Goal: Task Accomplishment & Management: Manage account settings

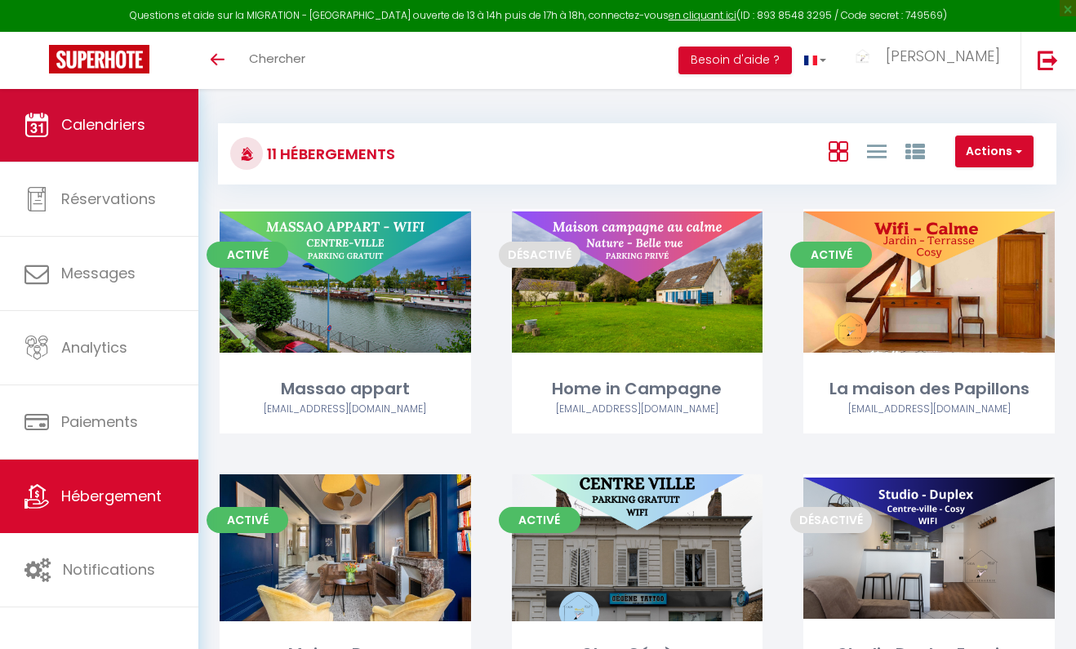
click at [112, 146] on link "Calendriers" at bounding box center [99, 124] width 198 height 73
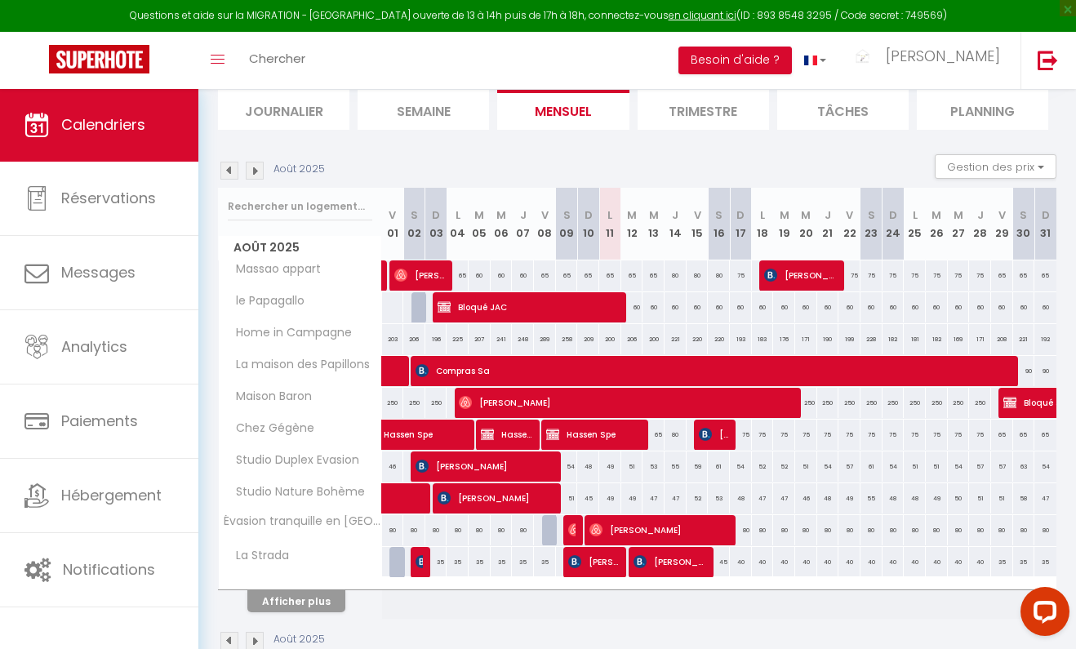
scroll to position [202, 0]
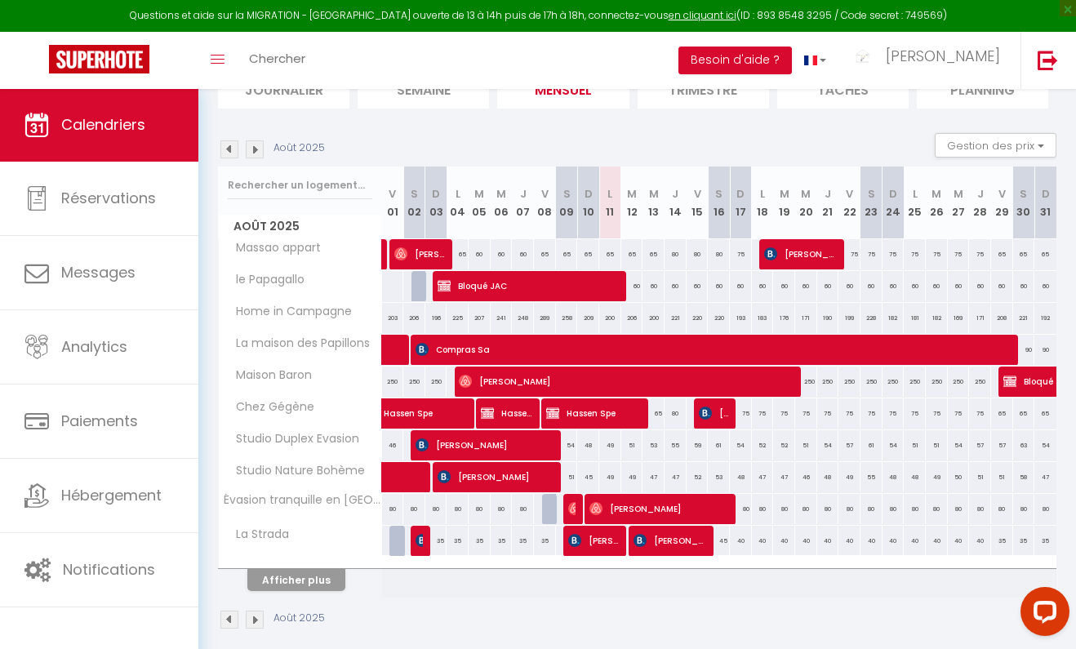
click at [633, 407] on span "Hassen Spe" at bounding box center [594, 413] width 96 height 31
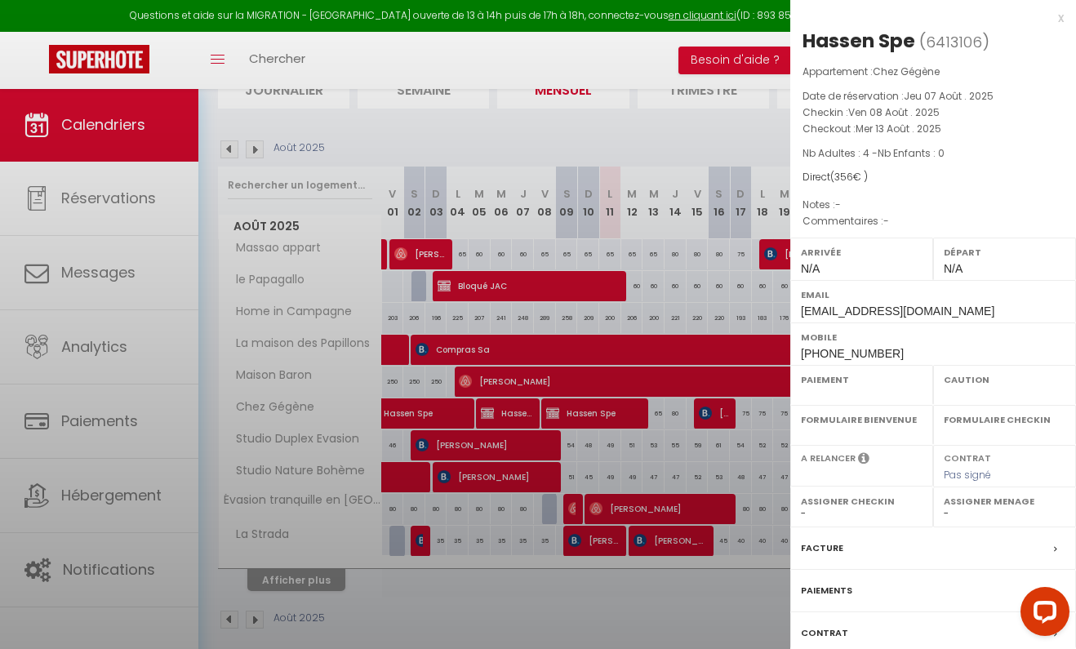
select select "OK"
select select "0"
select select "1"
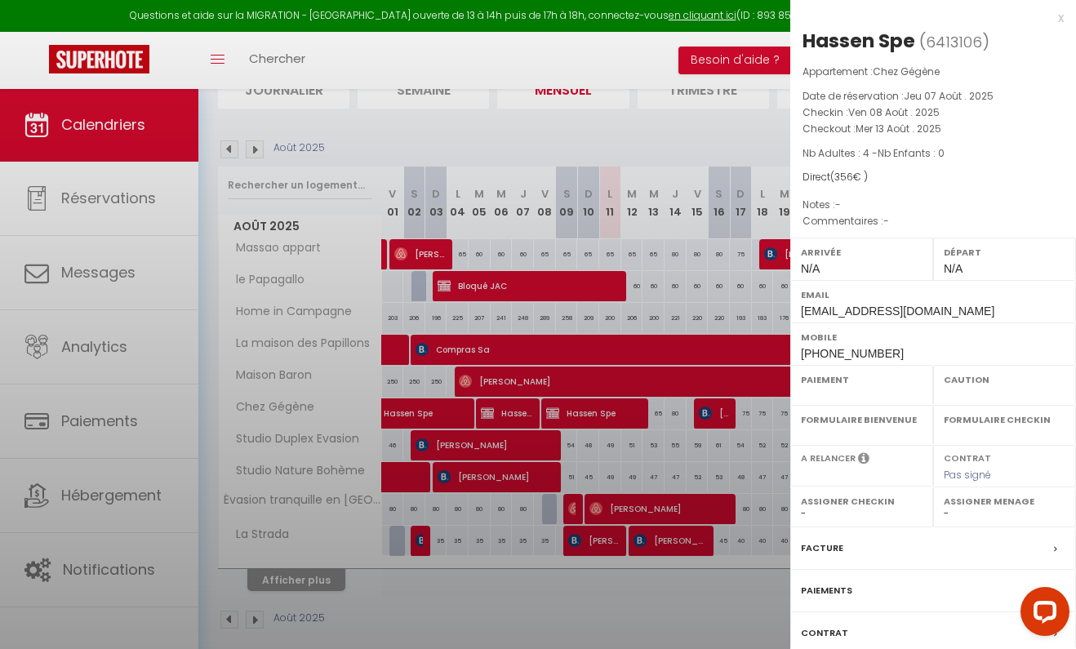
select select
select select "22245"
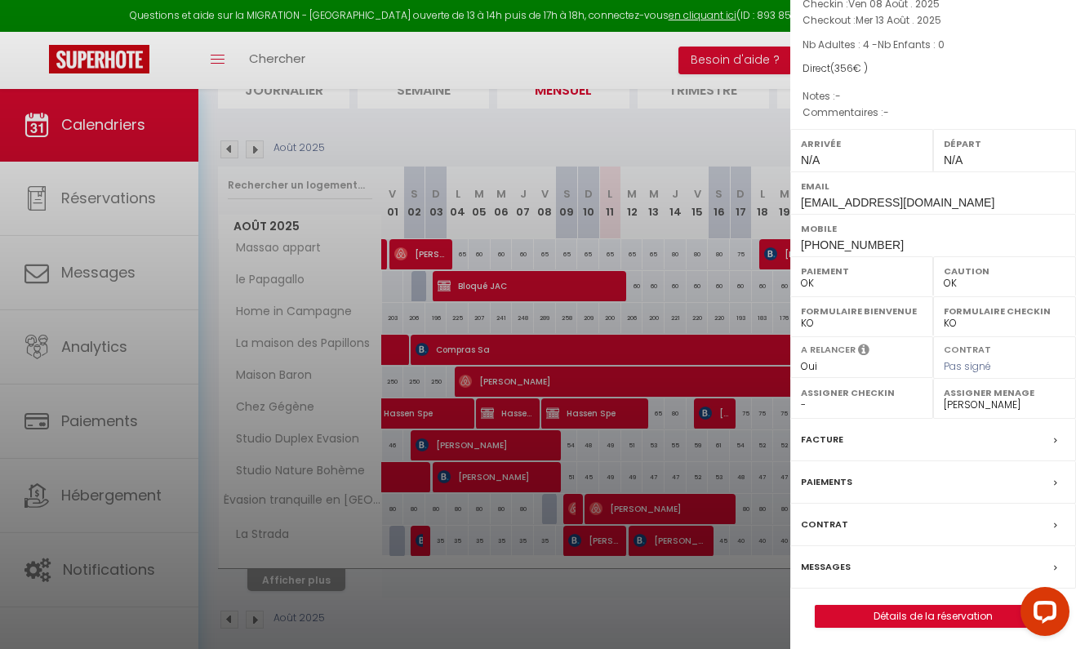
scroll to position [107, 0]
click at [887, 620] on link "Détails de la réservation" at bounding box center [933, 617] width 235 height 21
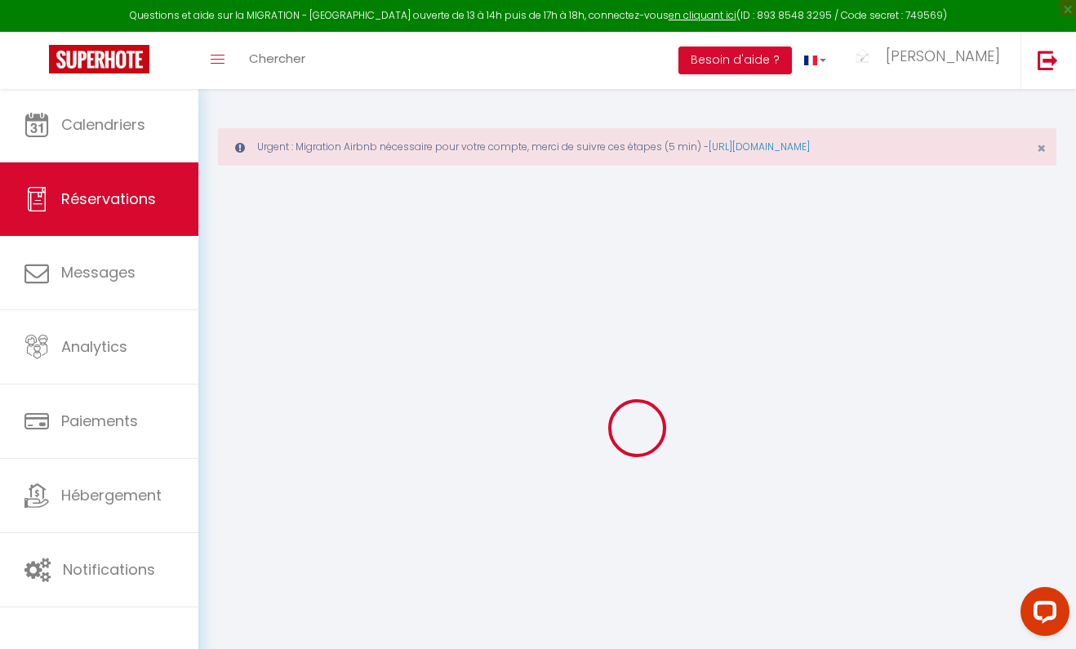
select select
select select "15"
checkbox input "false"
select select
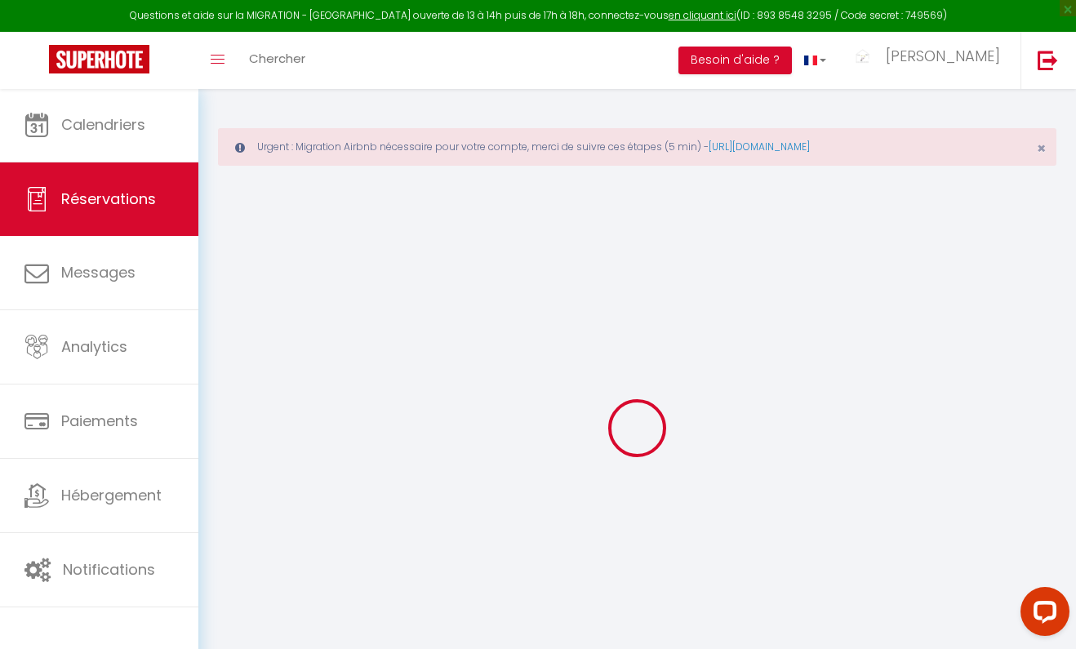
select select
checkbox input "false"
select select
checkbox input "false"
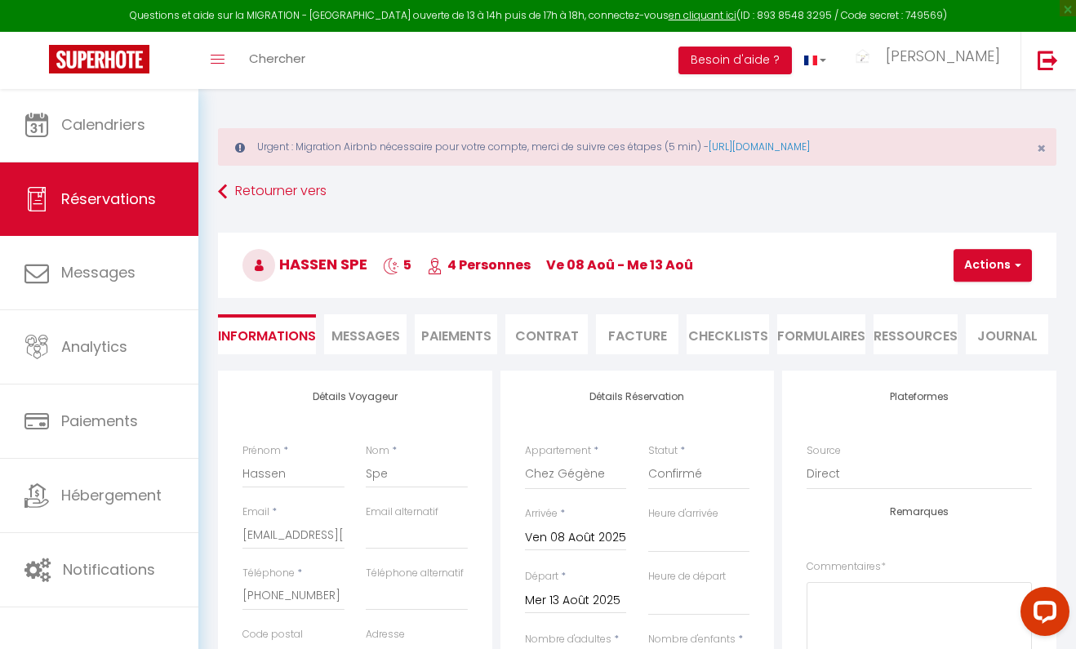
type input "6"
select select
checkbox input "false"
select select
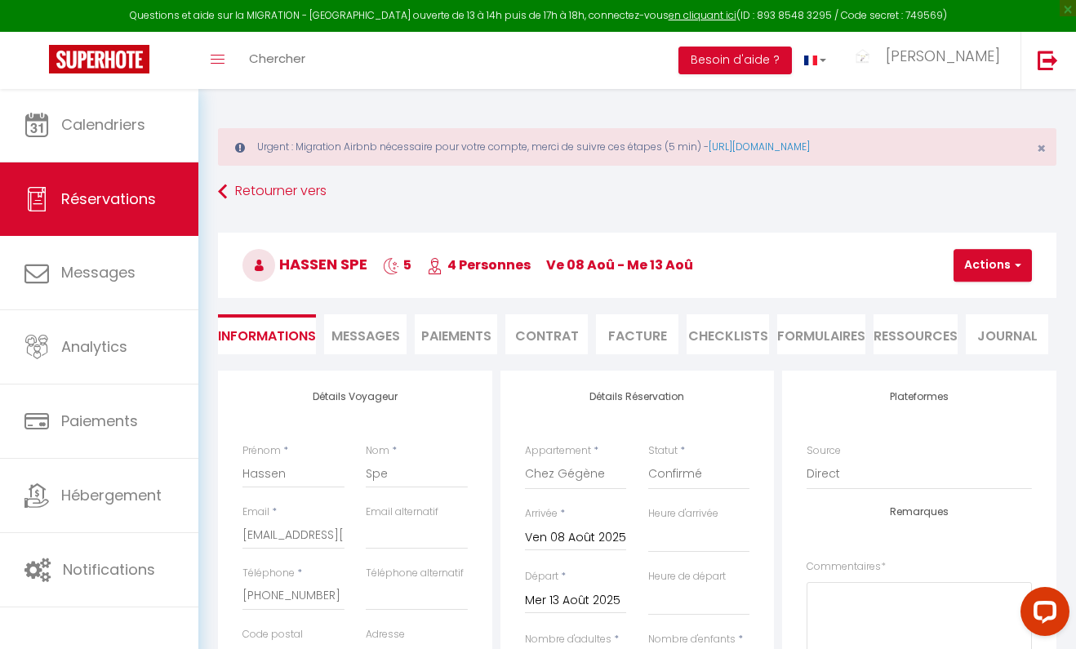
select select
click at [1002, 264] on button "Actions" at bounding box center [993, 265] width 78 height 33
click at [990, 318] on link "Dupliquer" at bounding box center [1006, 322] width 129 height 21
type input "0"
select select
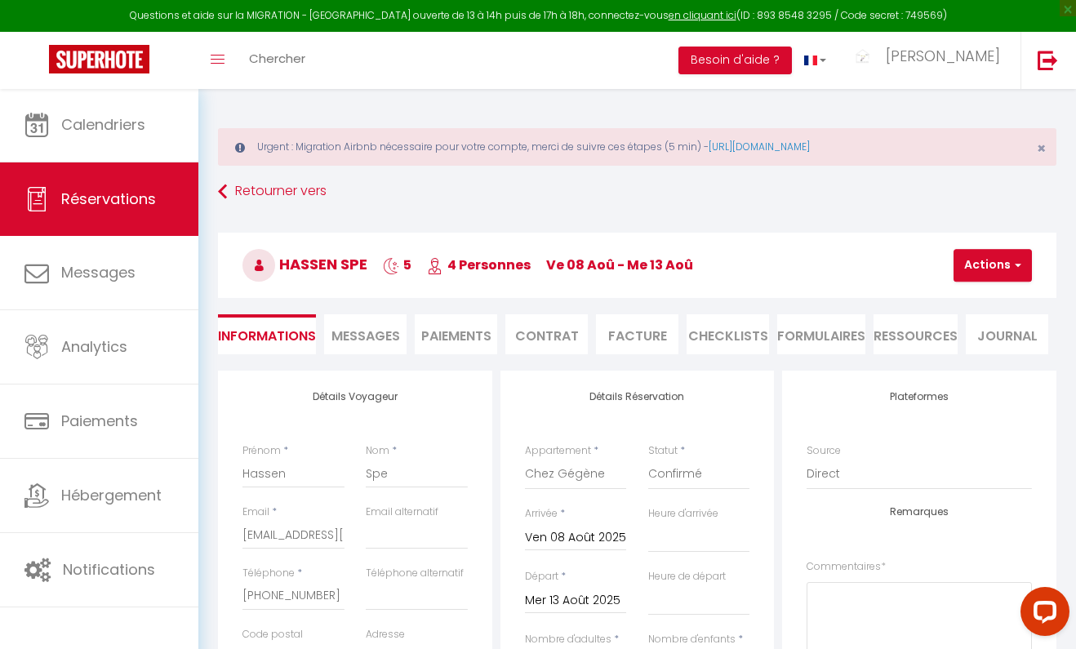
select select
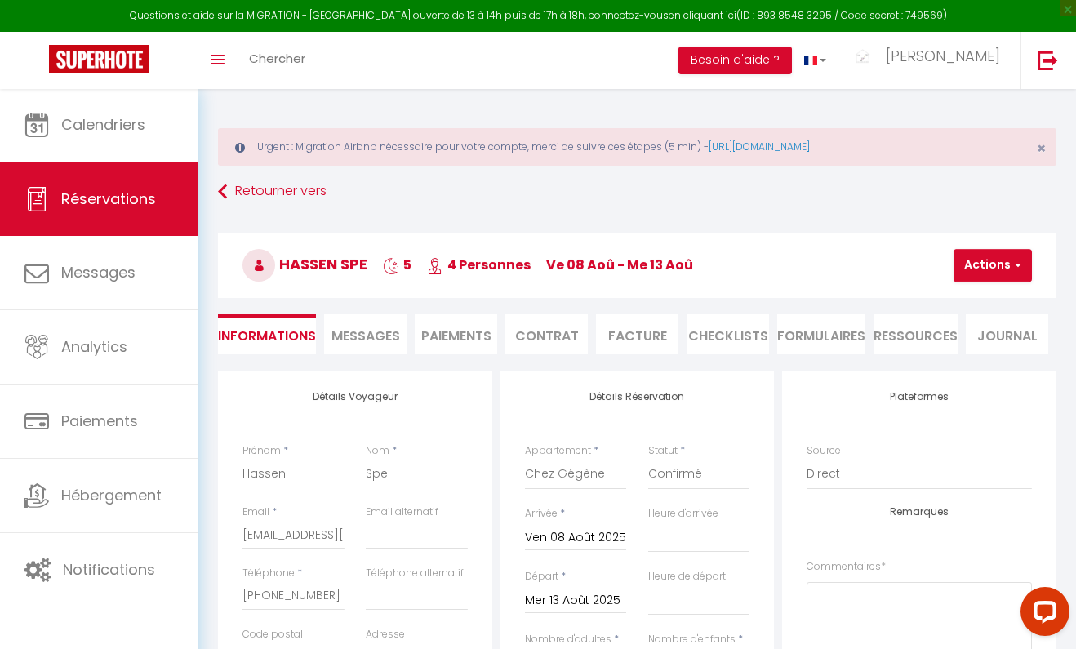
checkbox input "false"
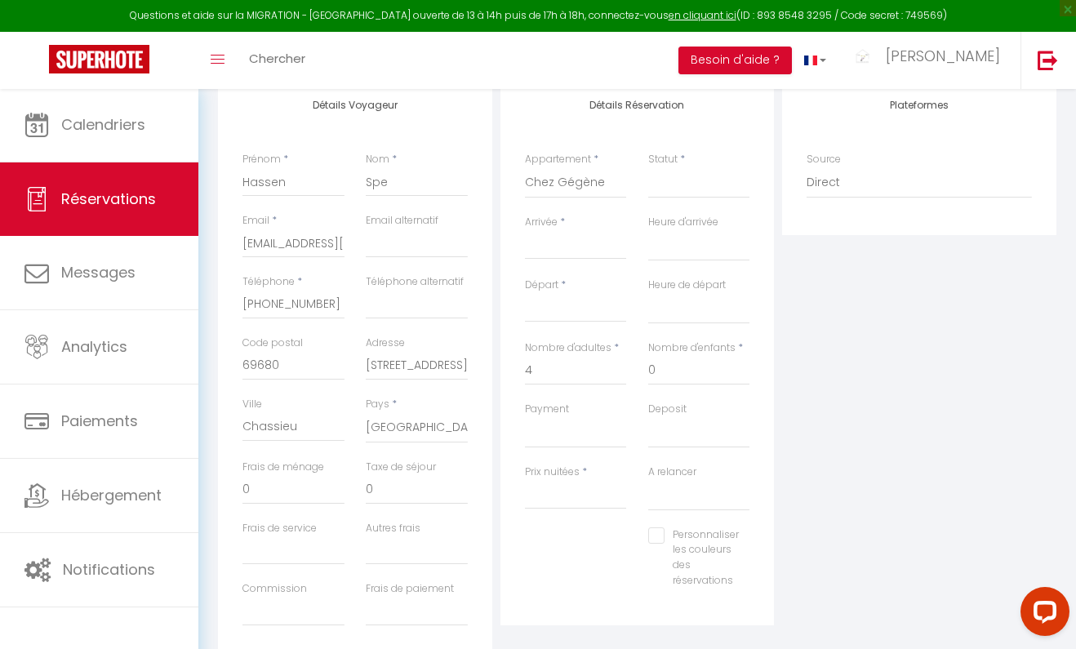
scroll to position [290, 0]
click at [564, 238] on input "Arrivée" at bounding box center [576, 248] width 102 height 21
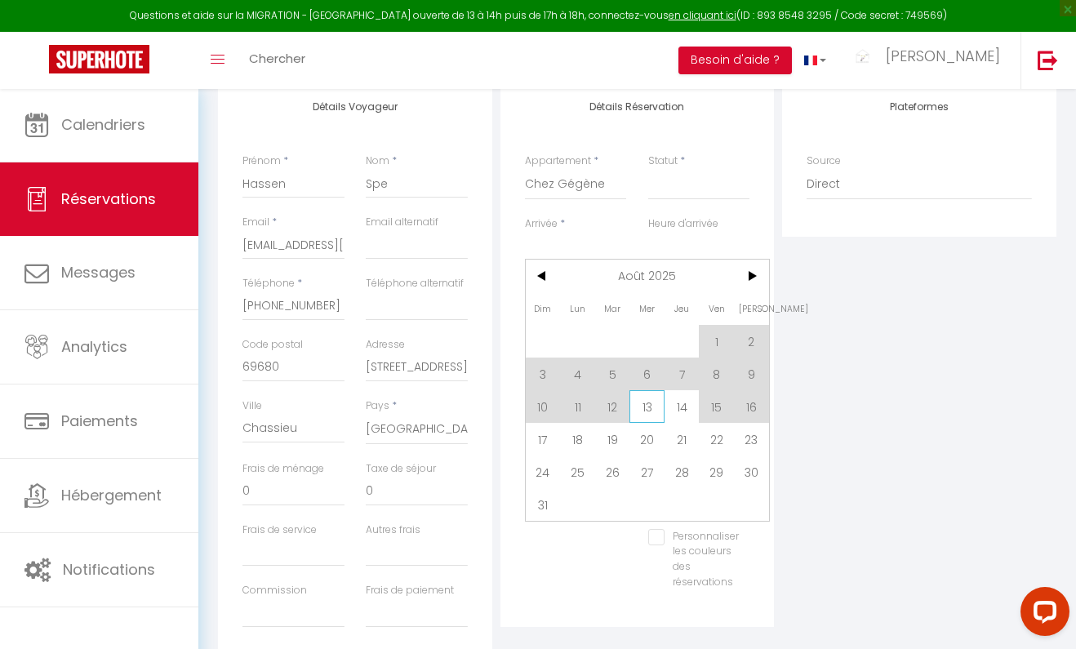
click at [641, 414] on span "13" at bounding box center [646, 406] width 35 height 33
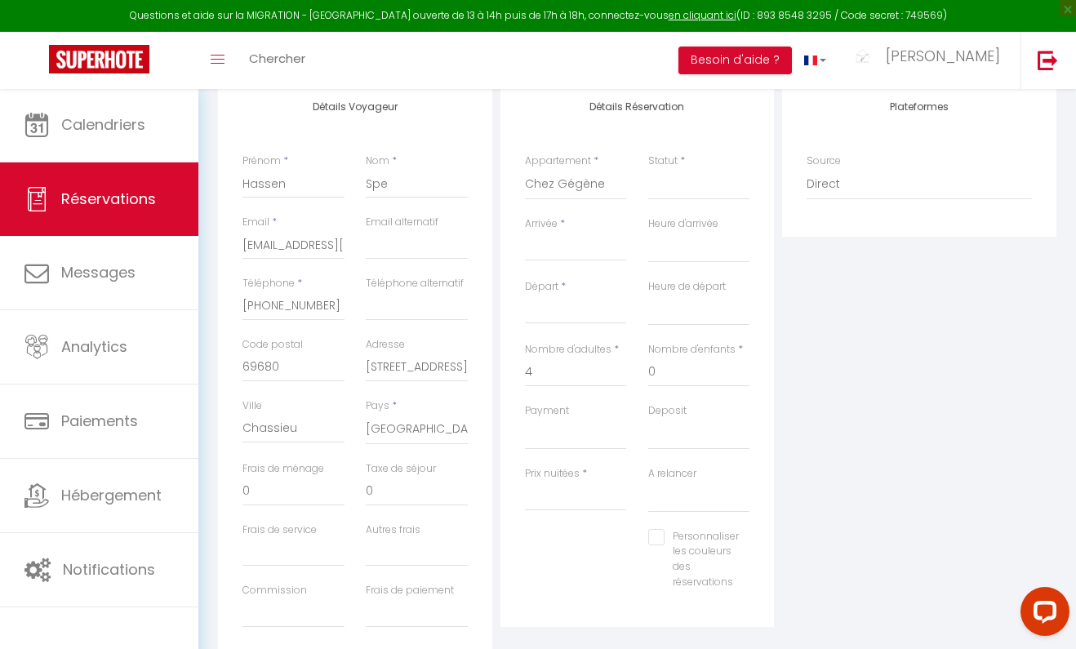
type input "89"
type input "4"
select select
type input "Mer 13 Août 2025"
select select
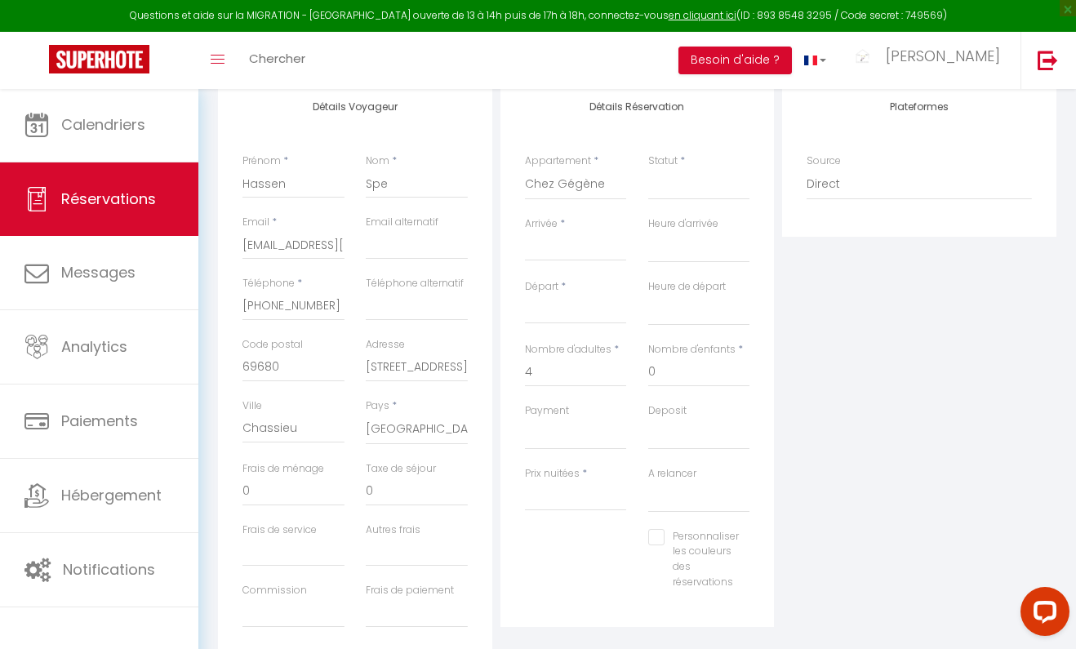
type input "[DEMOGRAPHIC_DATA] 14 Août 2025"
select select
type input "65"
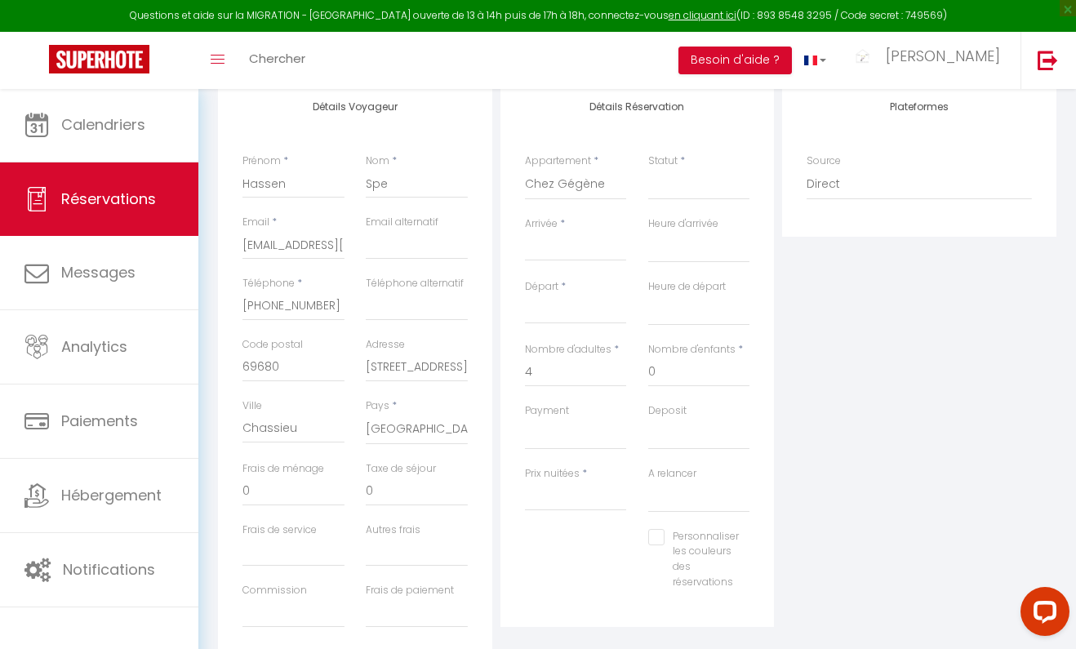
select select
checkbox input "false"
click at [592, 309] on input "[DEMOGRAPHIC_DATA] 14 Août 2025" at bounding box center [576, 310] width 102 height 21
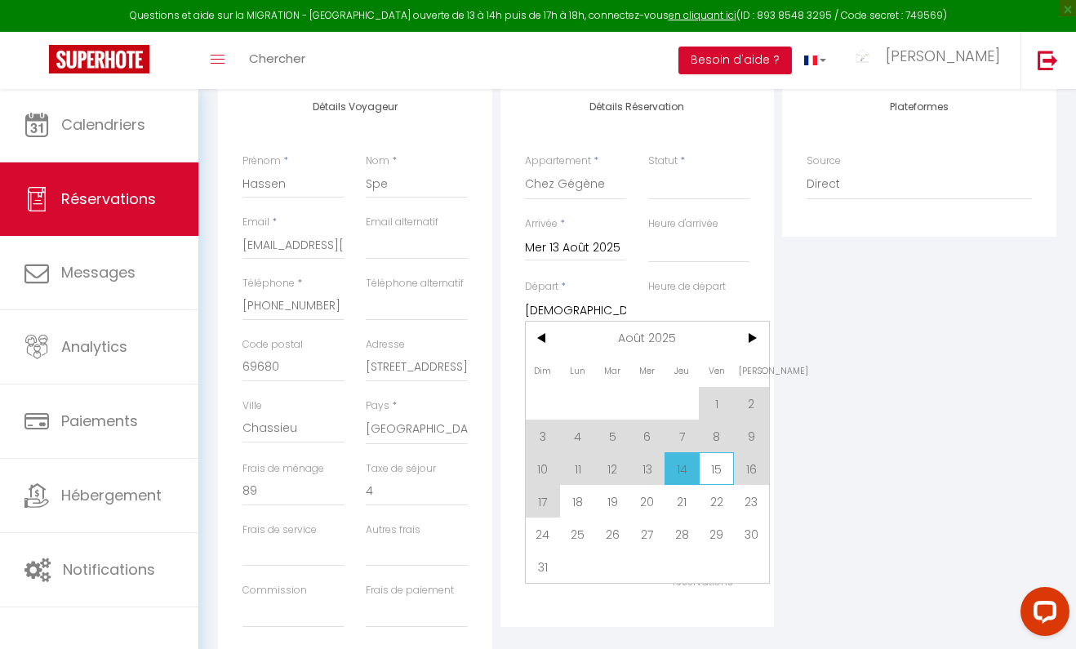
click at [711, 461] on span "15" at bounding box center [716, 468] width 35 height 33
type input "8"
select select
type input "Ven 15 Août 2025"
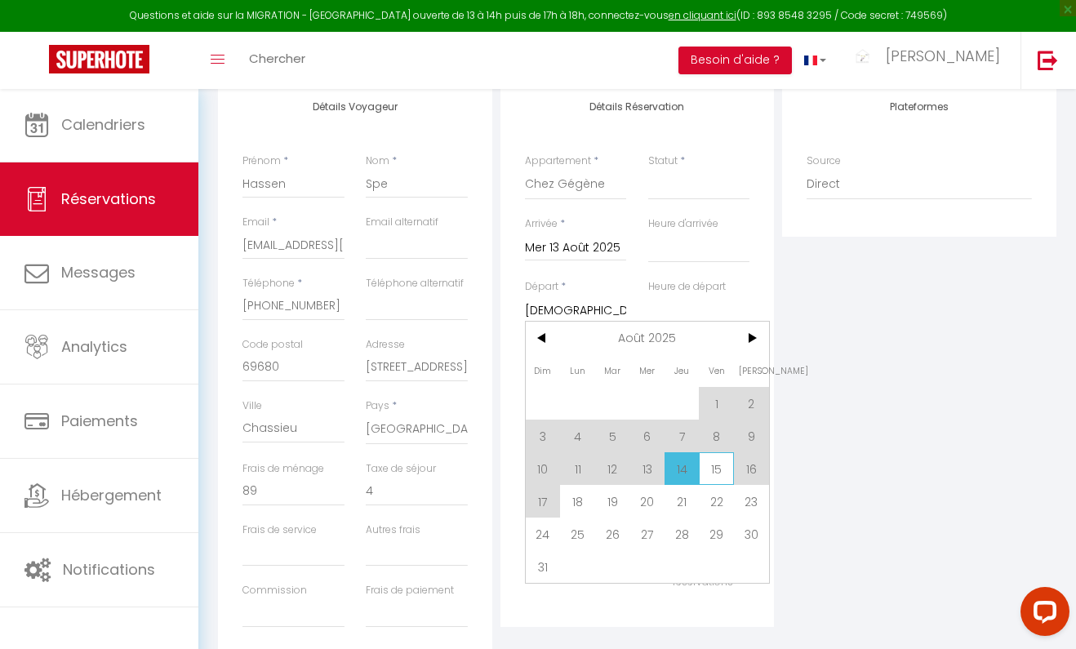
select select
type input "145"
select select
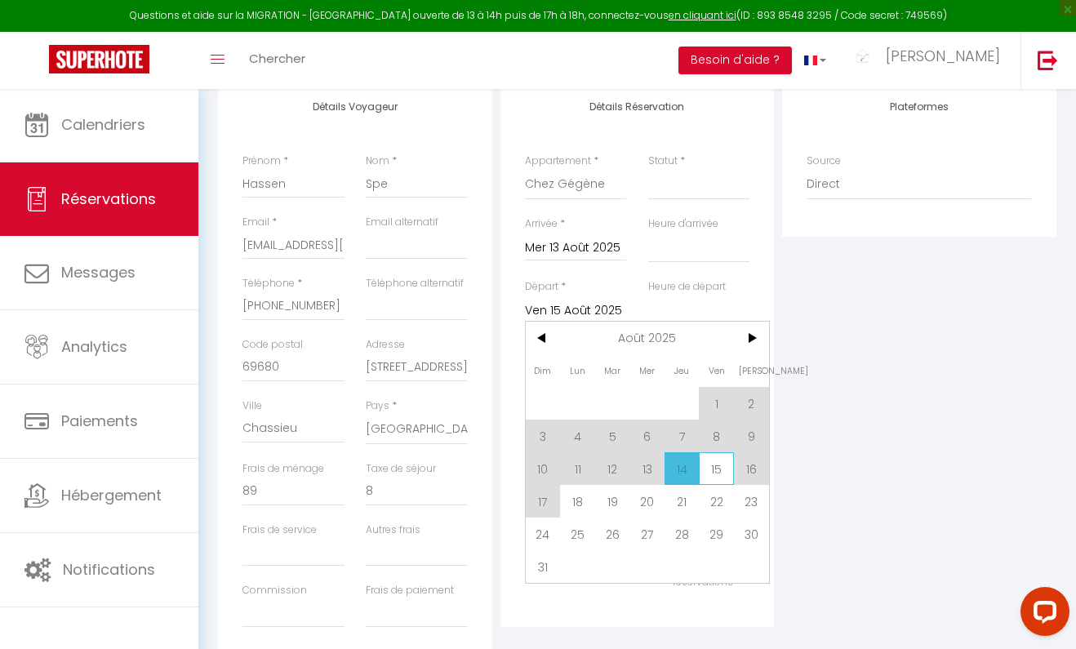
checkbox input "false"
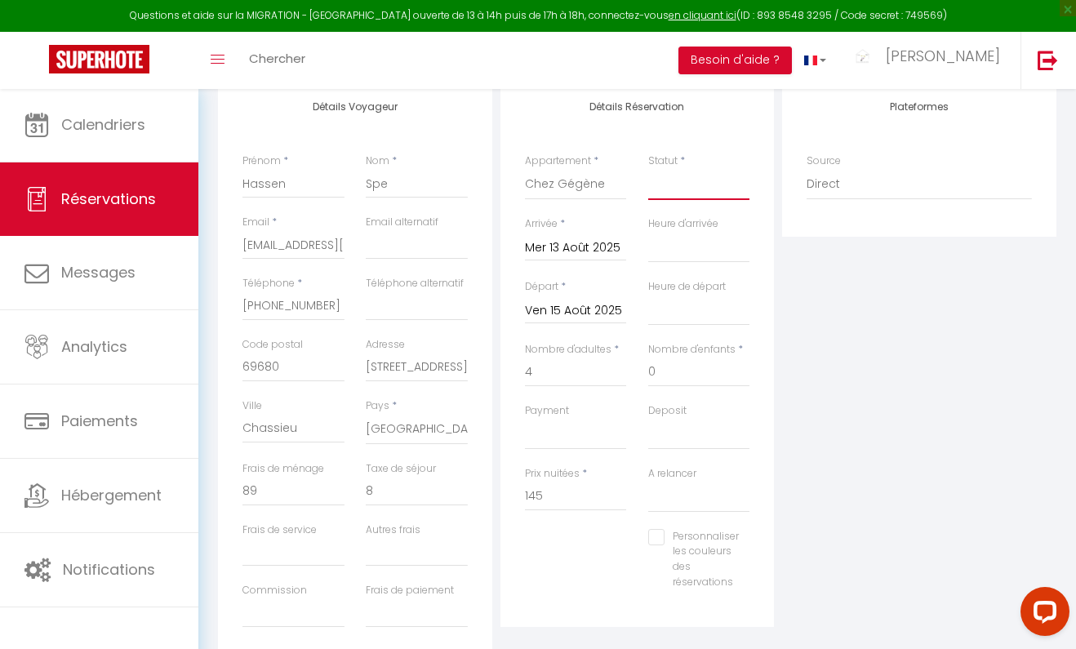
select select "2"
select select
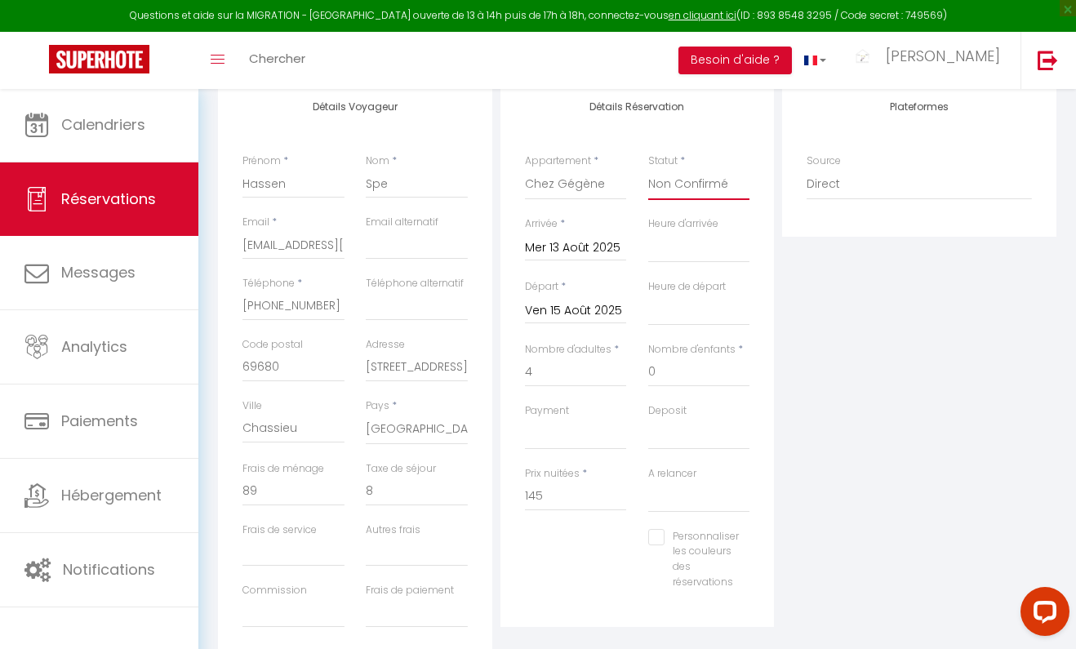
select select
checkbox input "false"
select select "10"
select select
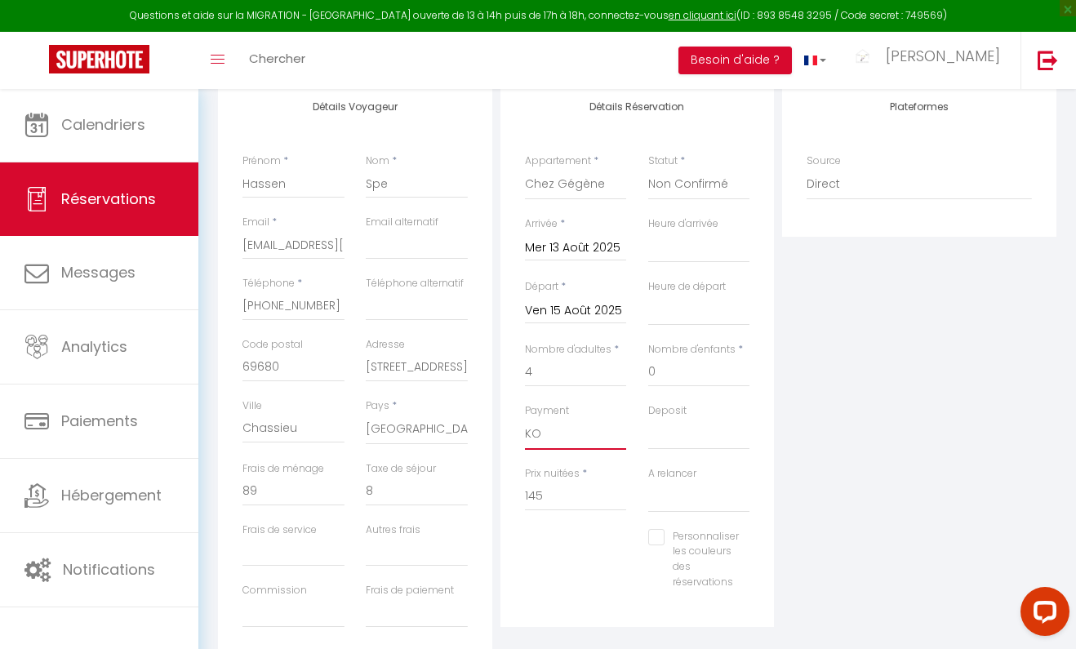
select select
checkbox input "false"
select select "15"
select select
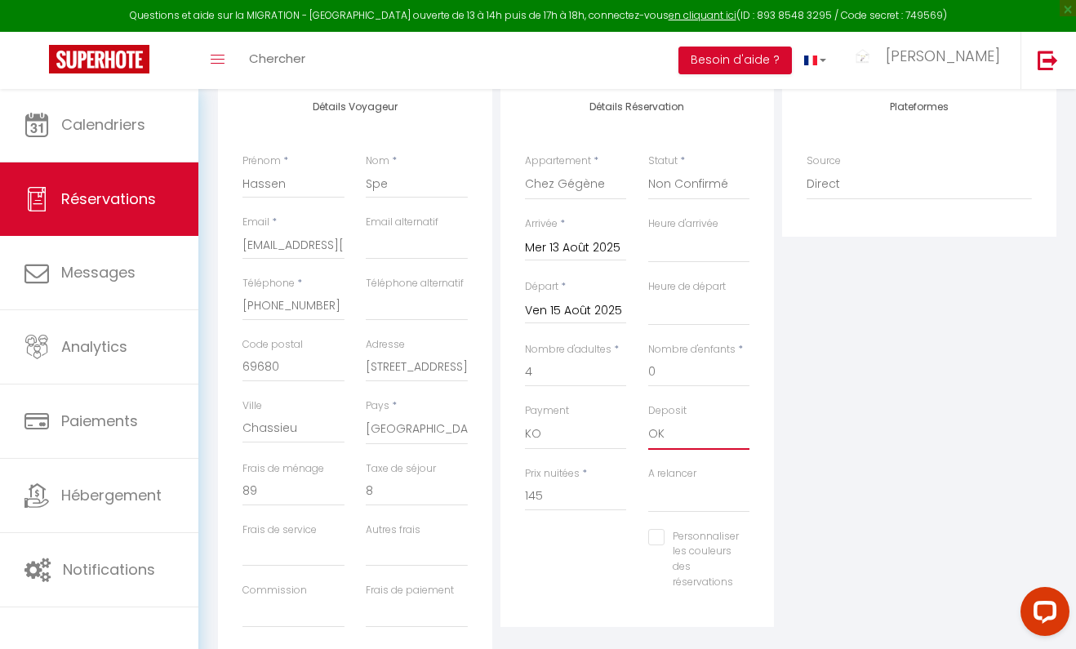
select select
checkbox input "false"
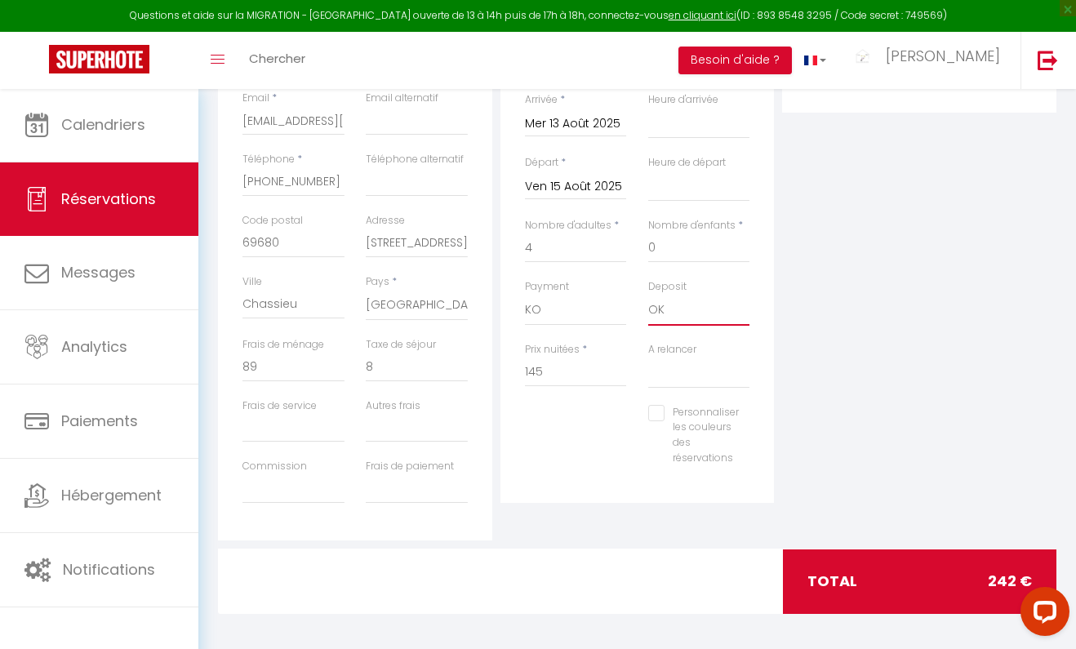
scroll to position [413, 0]
click at [273, 366] on input "89" at bounding box center [293, 367] width 102 height 29
select select
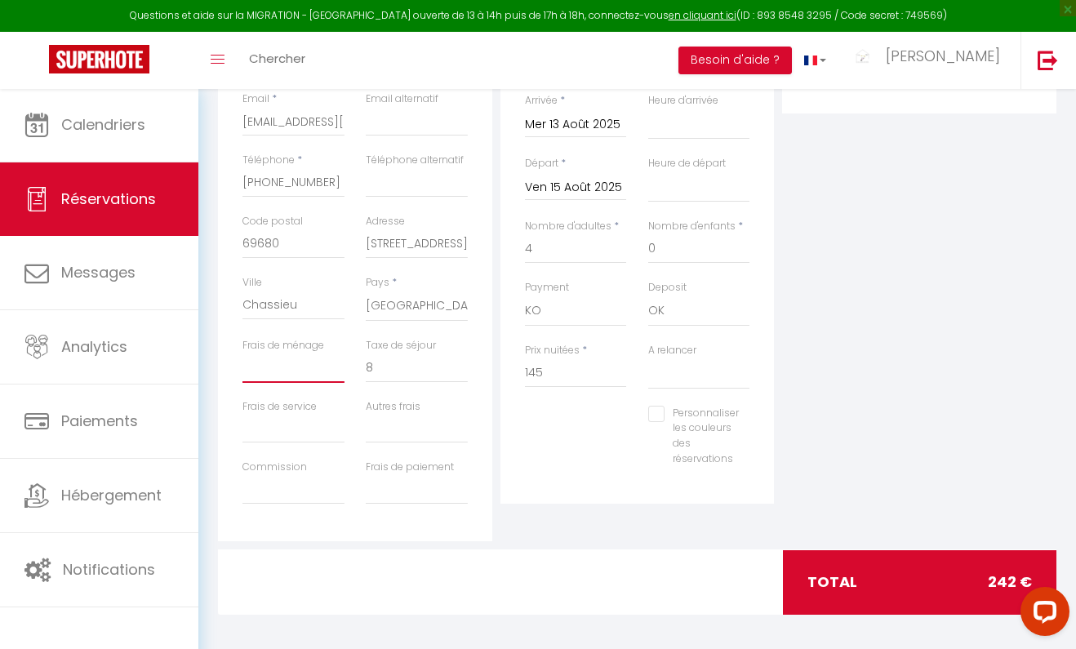
select select
checkbox input "false"
click at [567, 396] on div "Prix nuitées * 145" at bounding box center [575, 374] width 123 height 63
click at [315, 369] on input "Frais de ménage" at bounding box center [293, 367] width 102 height 29
type input "0"
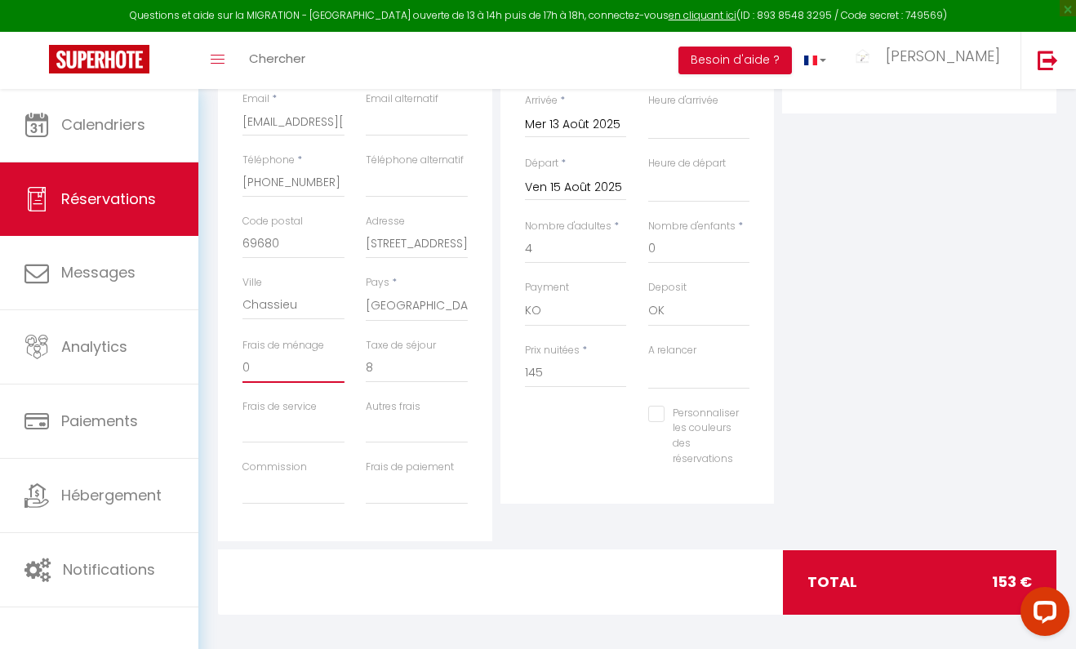
select select
checkbox input "false"
type input "0"
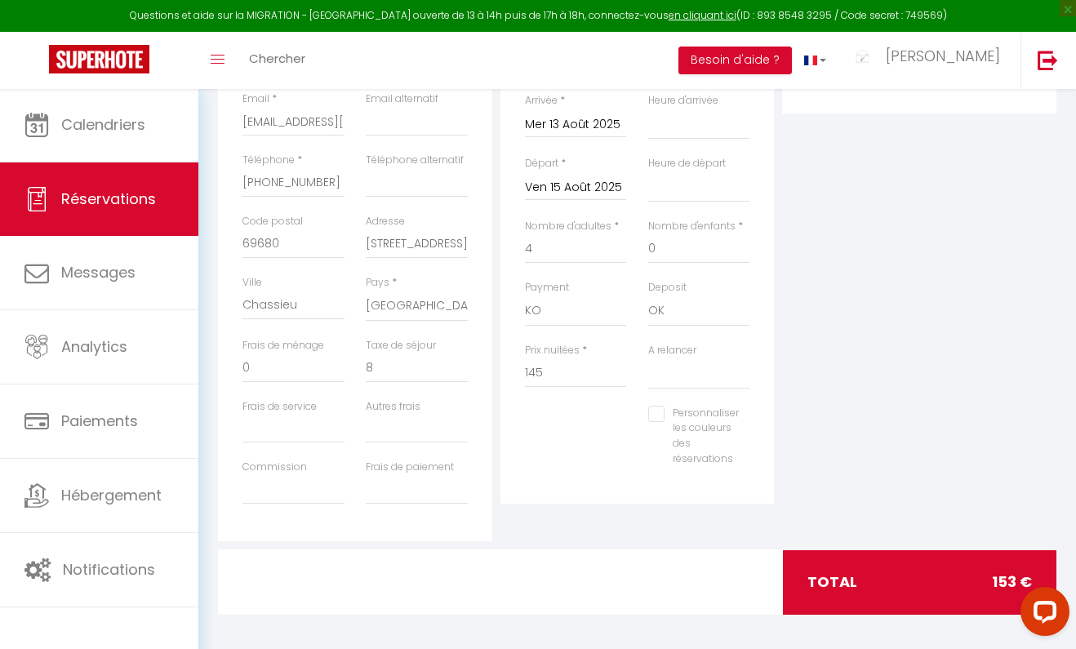
click at [593, 445] on div "Personnaliser les couleurs des réservations #D7092E" at bounding box center [637, 445] width 247 height 78
click at [543, 362] on input "145" at bounding box center [576, 372] width 102 height 29
type input "140"
type input "0"
select select
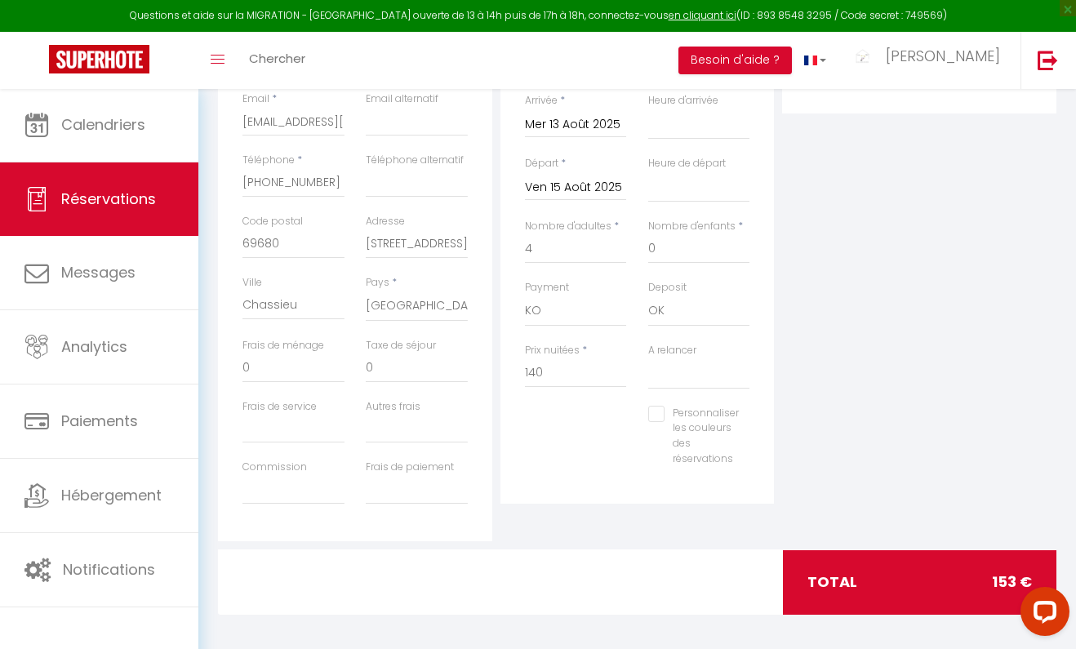
select select
checkbox input "false"
click at [560, 423] on div "Personnaliser les couleurs des réservations #D7092E" at bounding box center [637, 445] width 247 height 78
type input "40"
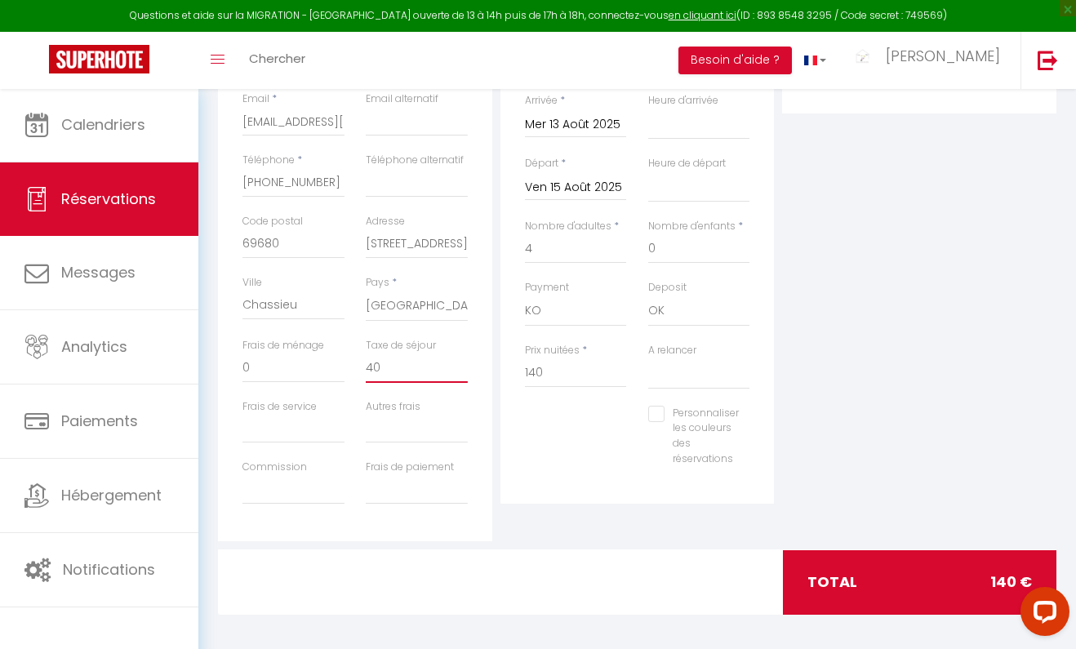
select select
checkbox input "false"
click at [571, 448] on div "Personnaliser les couleurs des réservations #D7092E" at bounding box center [637, 445] width 247 height 78
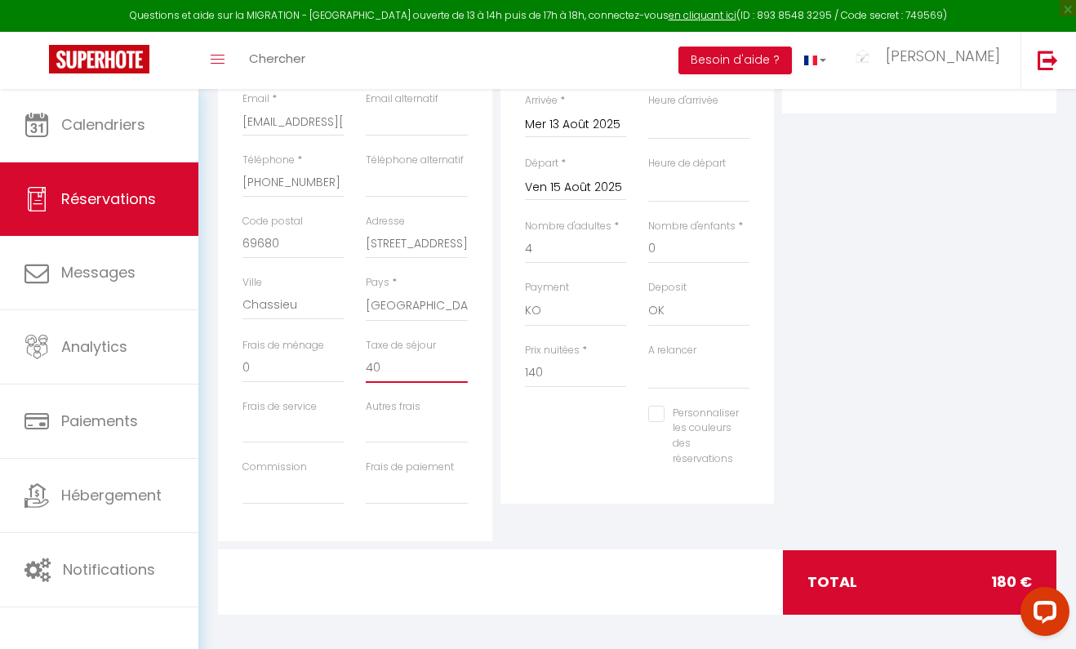
click at [391, 354] on input "40" at bounding box center [417, 367] width 102 height 29
click at [391, 359] on input "40" at bounding box center [417, 367] width 102 height 29
type input "4"
select select
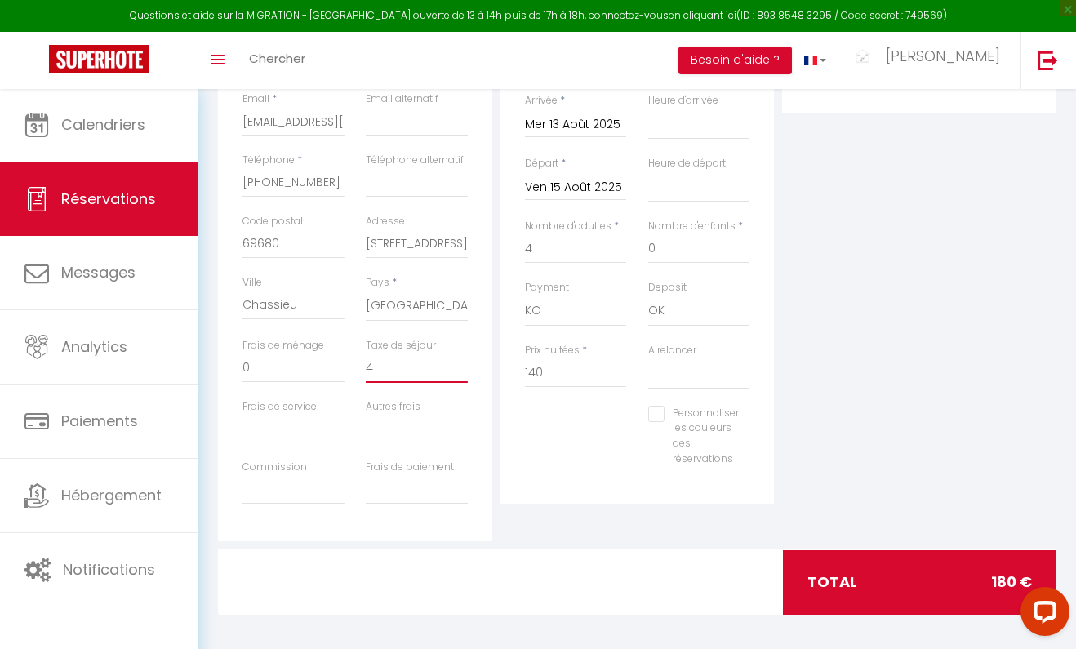
select select
checkbox input "false"
type input "4"
click at [539, 420] on div "Personnaliser les couleurs des réservations #D7092E" at bounding box center [637, 445] width 247 height 78
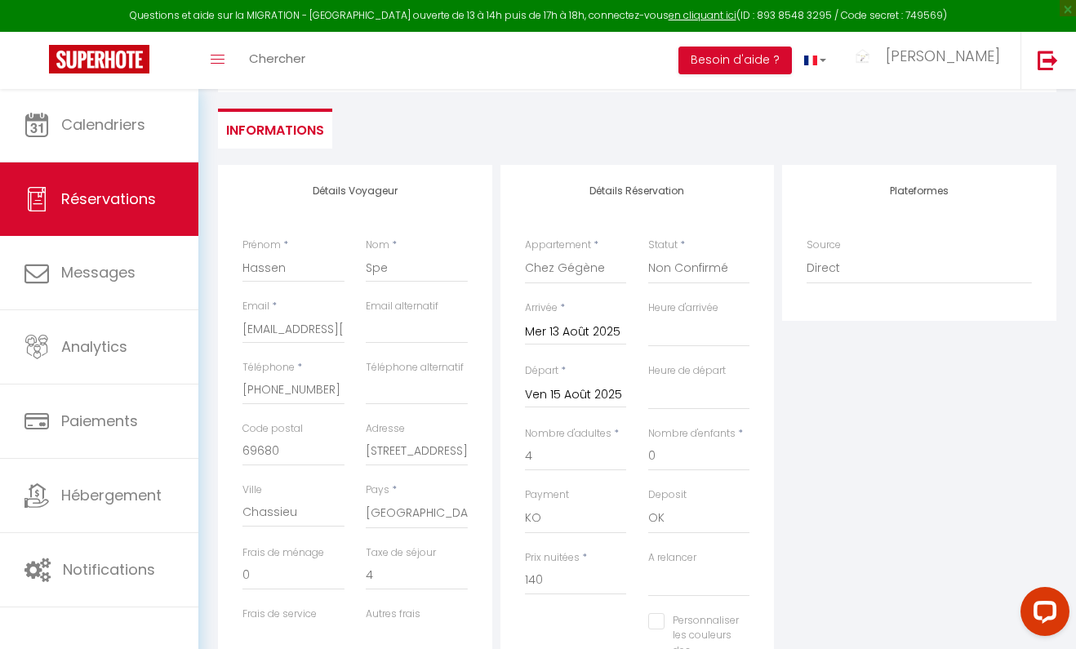
scroll to position [207, 0]
select select "08:00"
select select
checkbox input "false"
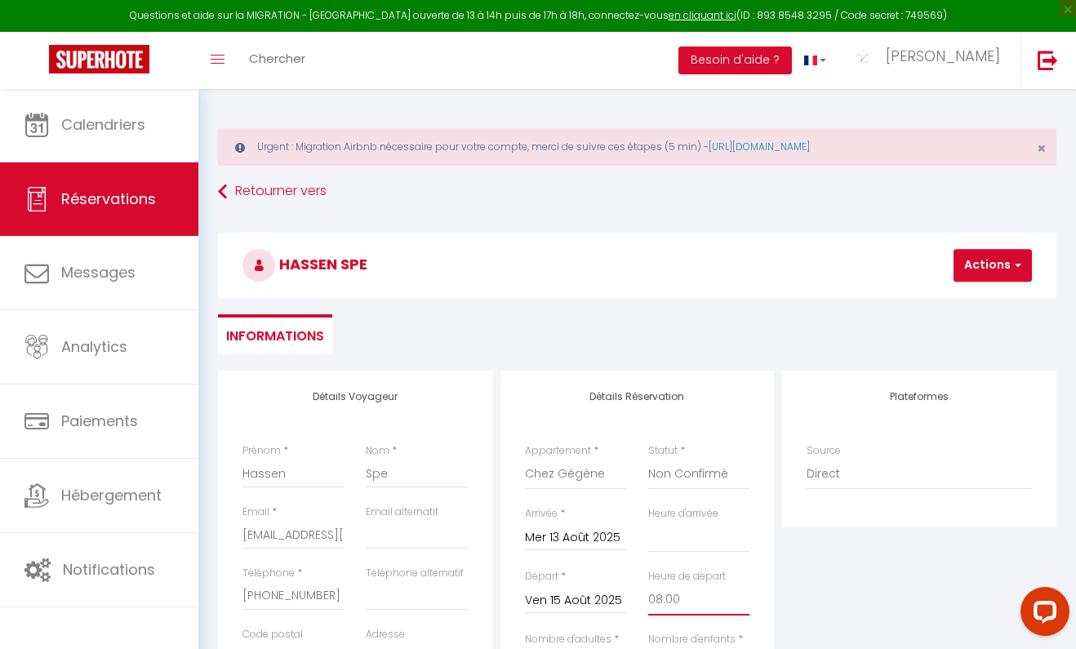
scroll to position [0, 0]
click at [998, 262] on button "Actions" at bounding box center [993, 265] width 78 height 33
click at [985, 305] on link "Enregistrer" at bounding box center [1006, 301] width 129 height 21
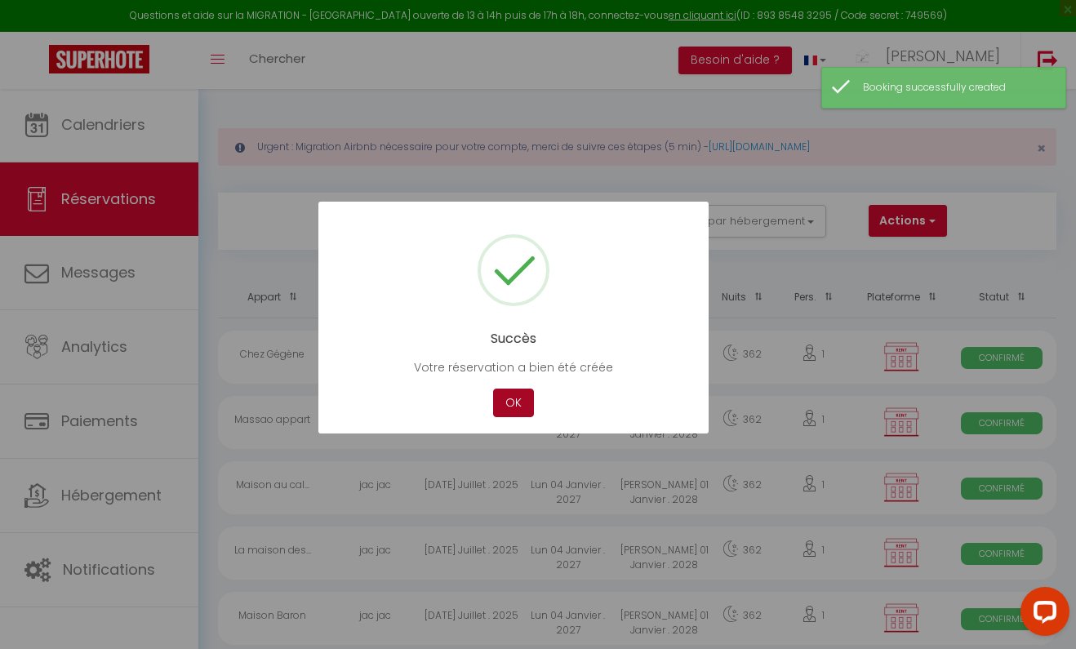
click at [500, 398] on button "OK" at bounding box center [513, 403] width 41 height 29
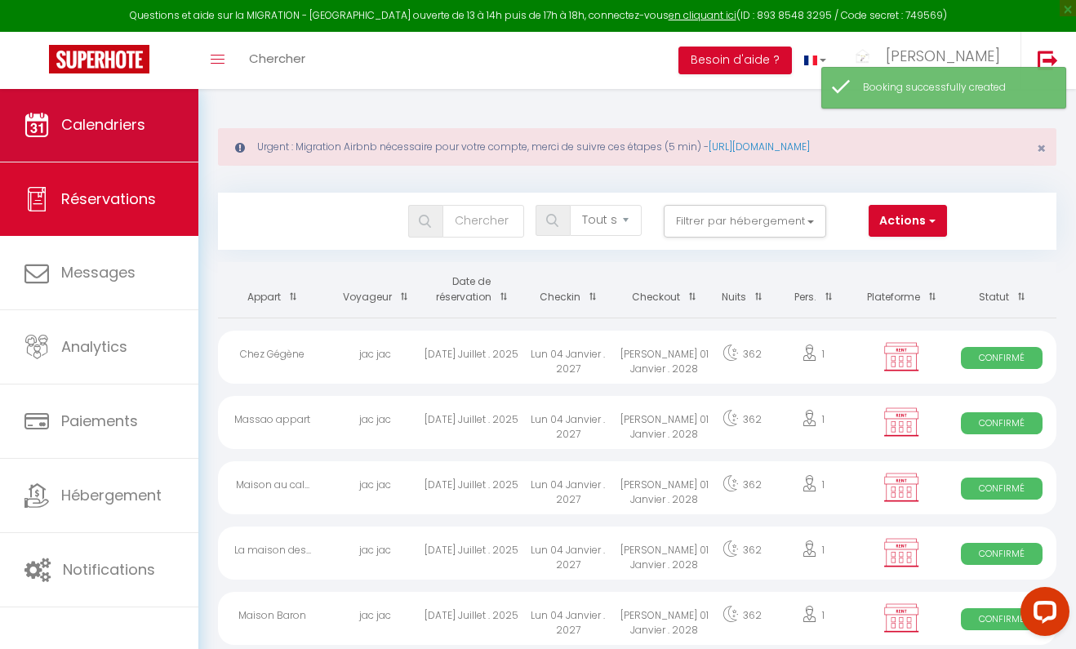
click at [126, 135] on span "Calendriers" at bounding box center [103, 124] width 84 height 20
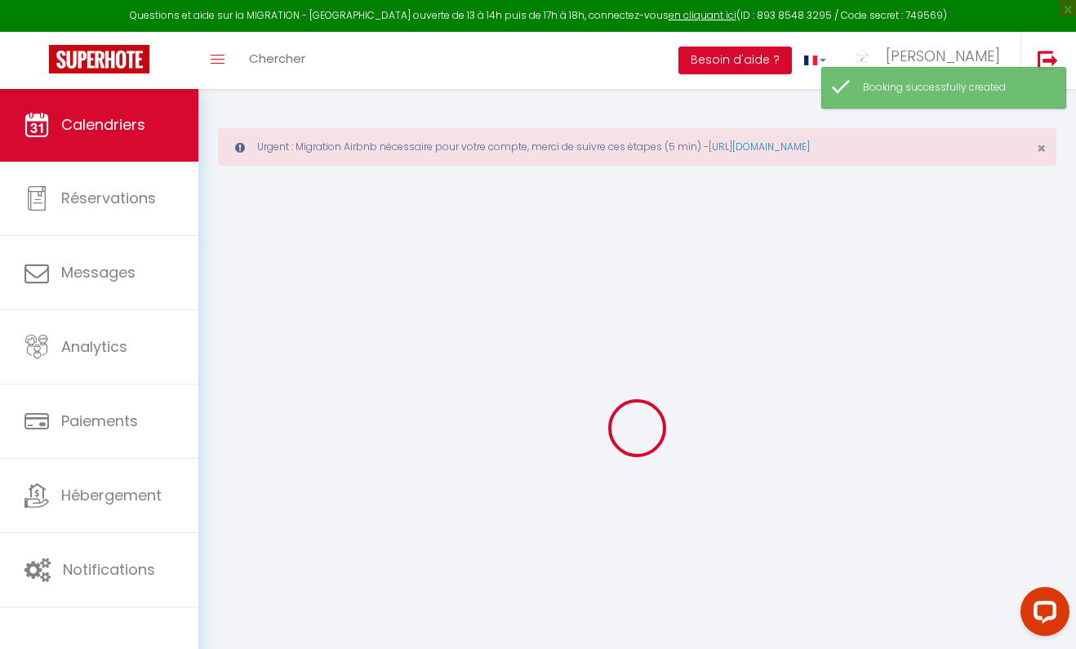
select select
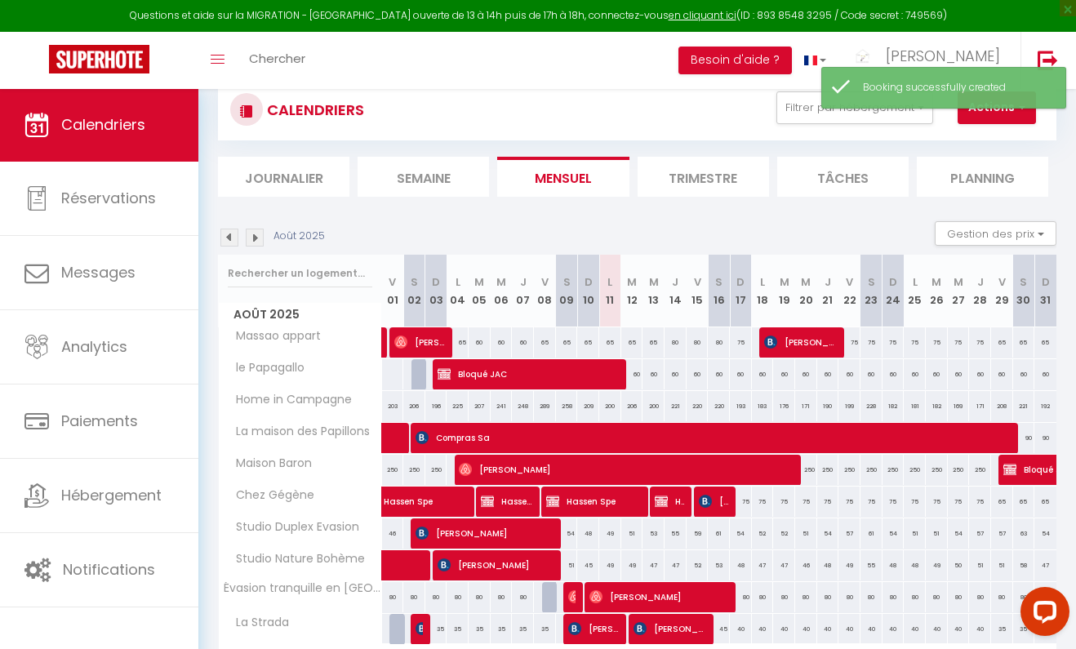
scroll to position [175, 0]
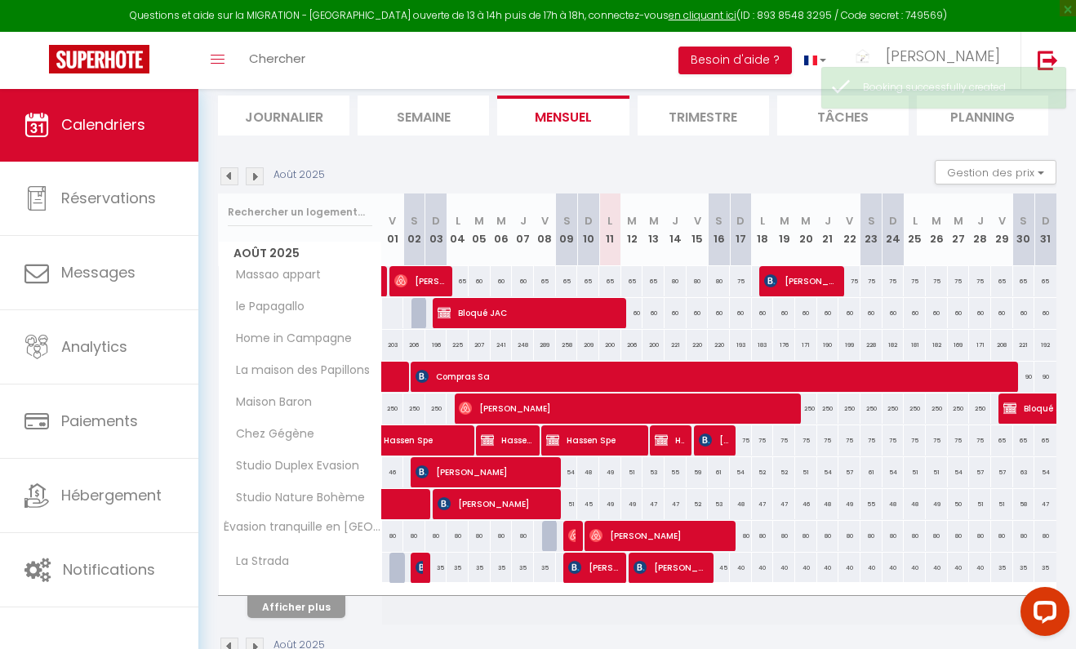
click at [686, 447] on div "80" at bounding box center [697, 440] width 23 height 30
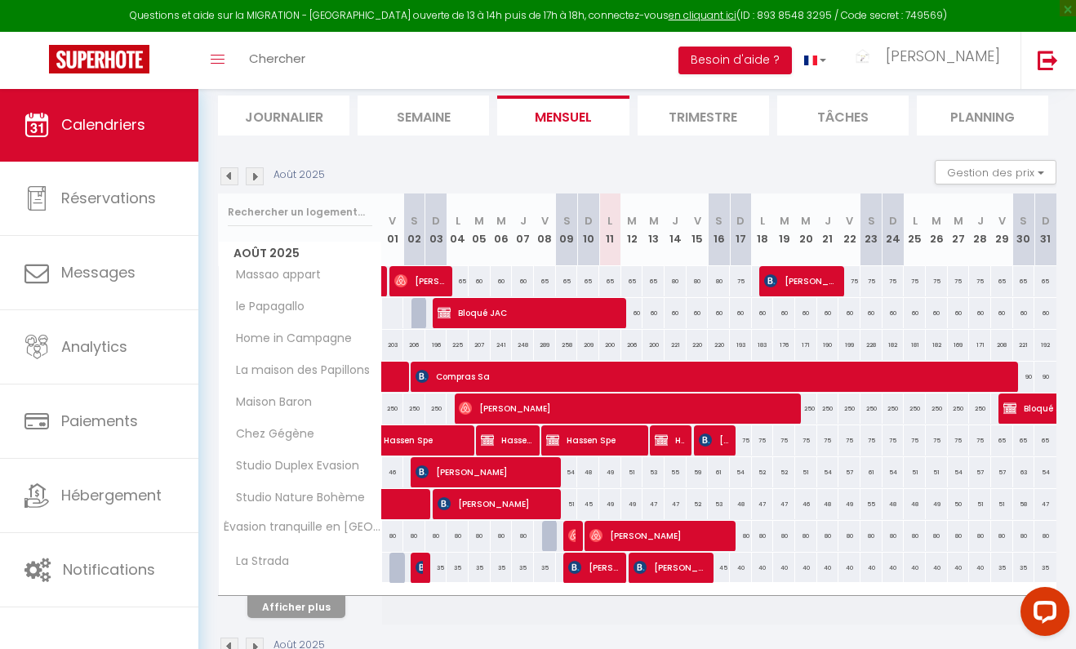
click at [669, 438] on span "Hassen Spe" at bounding box center [669, 440] width 29 height 31
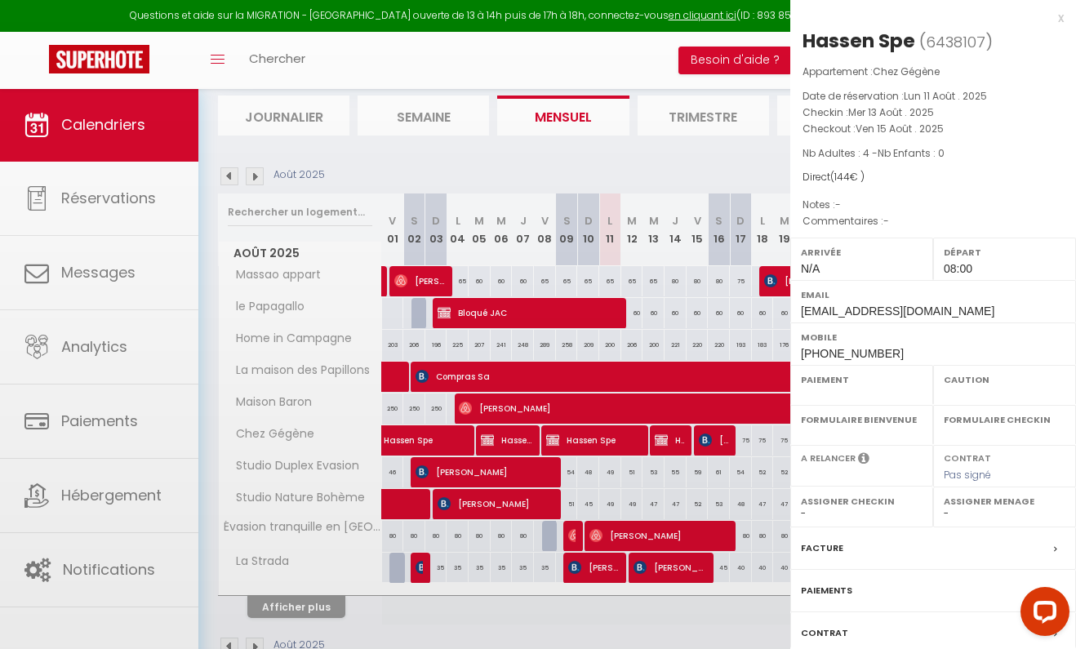
select select "OK"
select select "0"
select select "1"
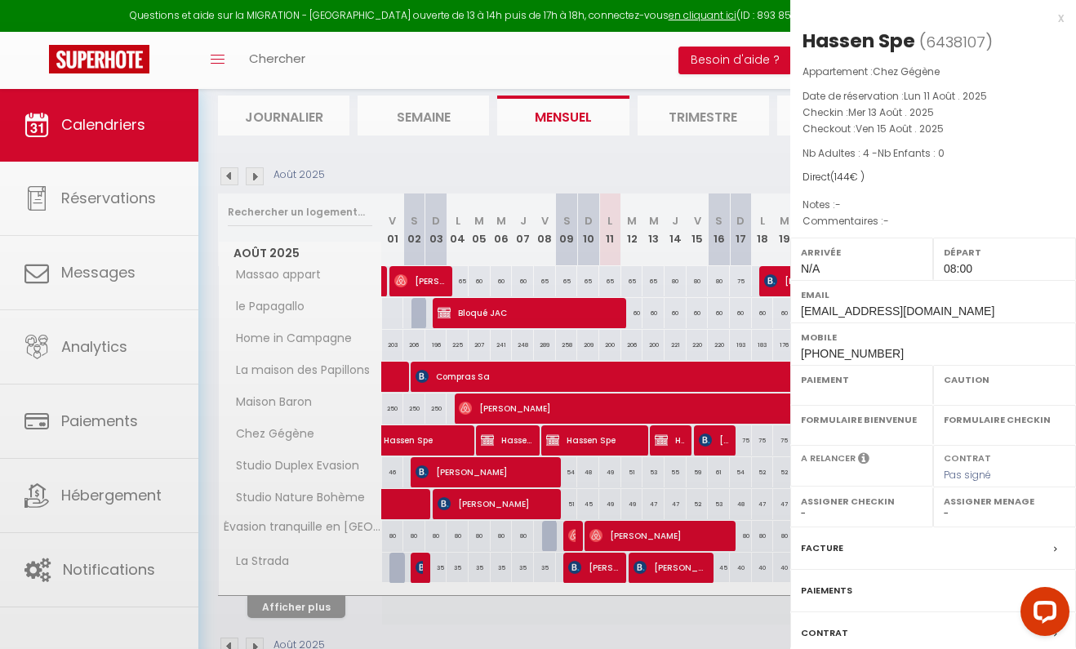
select select
select select "22245"
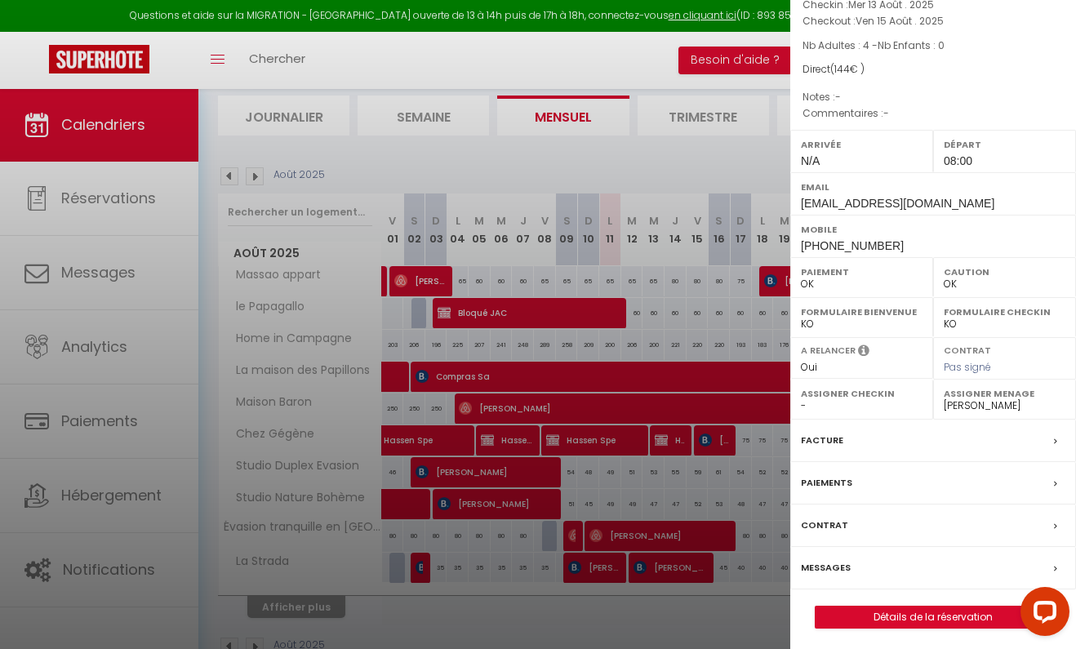
scroll to position [107, 0]
click at [913, 613] on link "Détails de la réservation" at bounding box center [933, 617] width 235 height 21
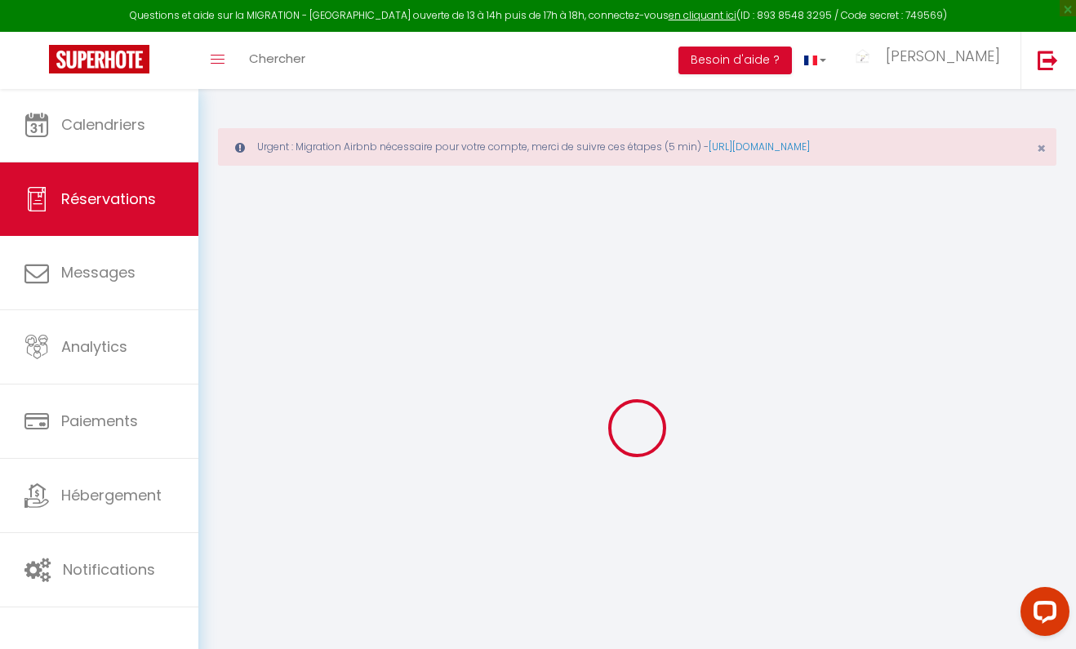
type input "Hassen"
type input "Spe"
type input "[EMAIL_ADDRESS][DOMAIN_NAME]"
type input "[PHONE_NUMBER]"
type input "69680"
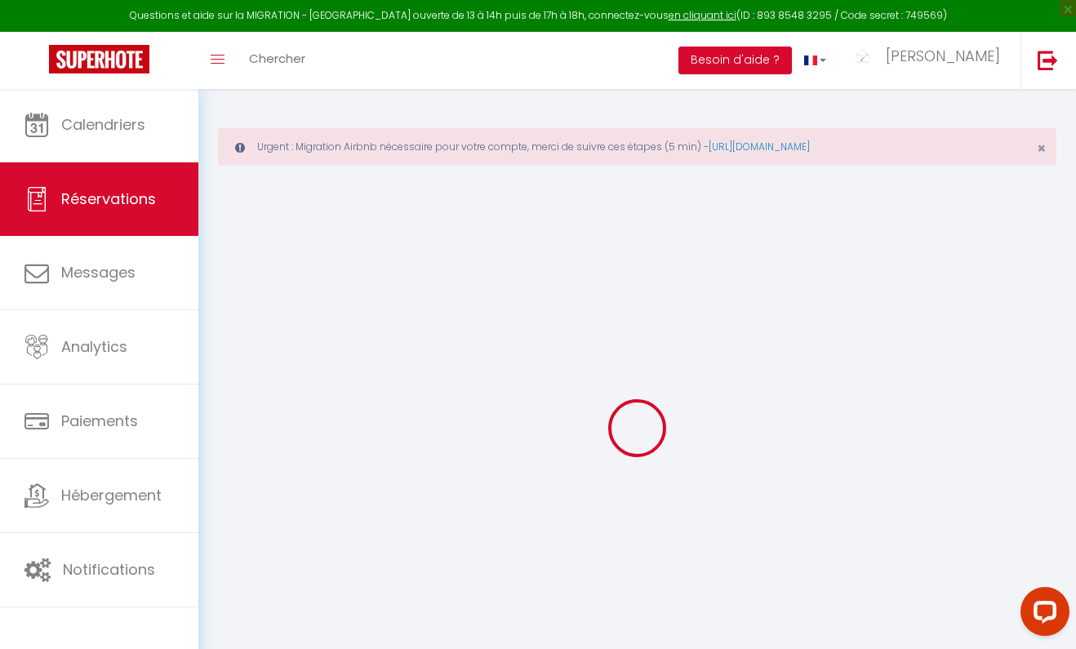
type input "[STREET_ADDRESS]"
type input "Chassieu"
select select "FR"
select select "34412"
select select "1"
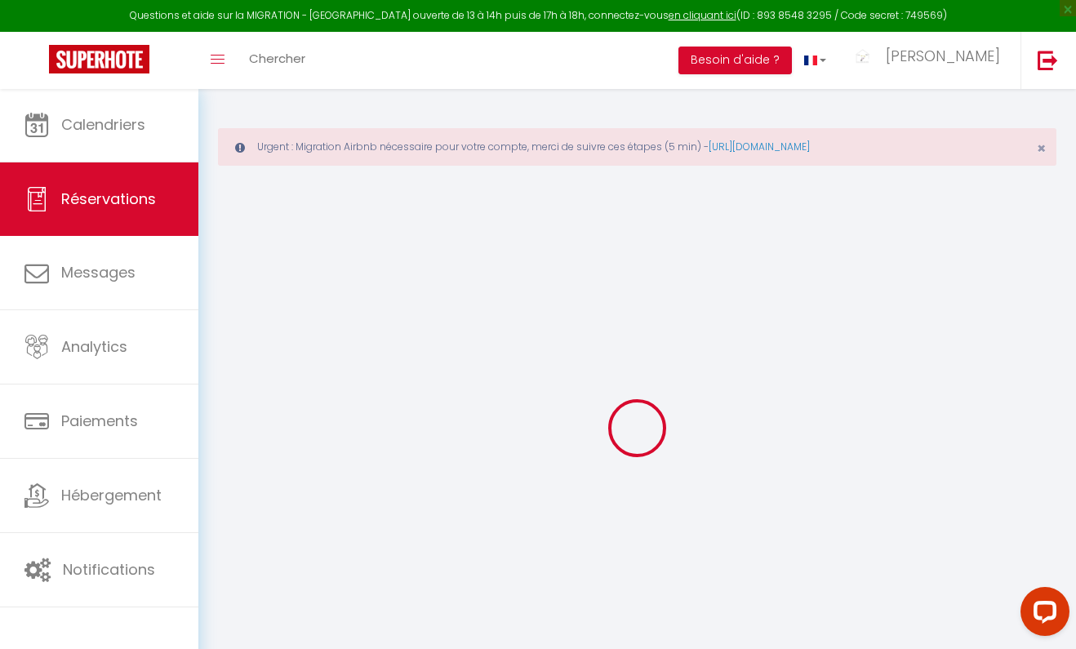
type input "Mer 13 Août 2025"
select select
type input "Ven 15 Août 2025"
select select
type input "4"
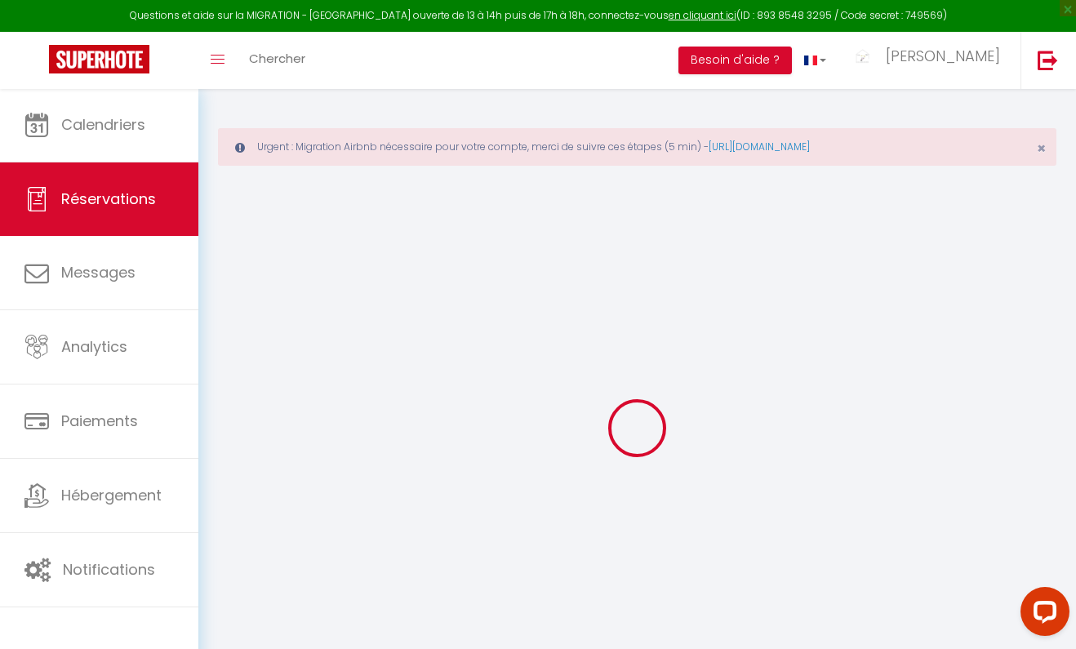
select select "12"
select select
type input "140"
checkbox input "false"
type input "0"
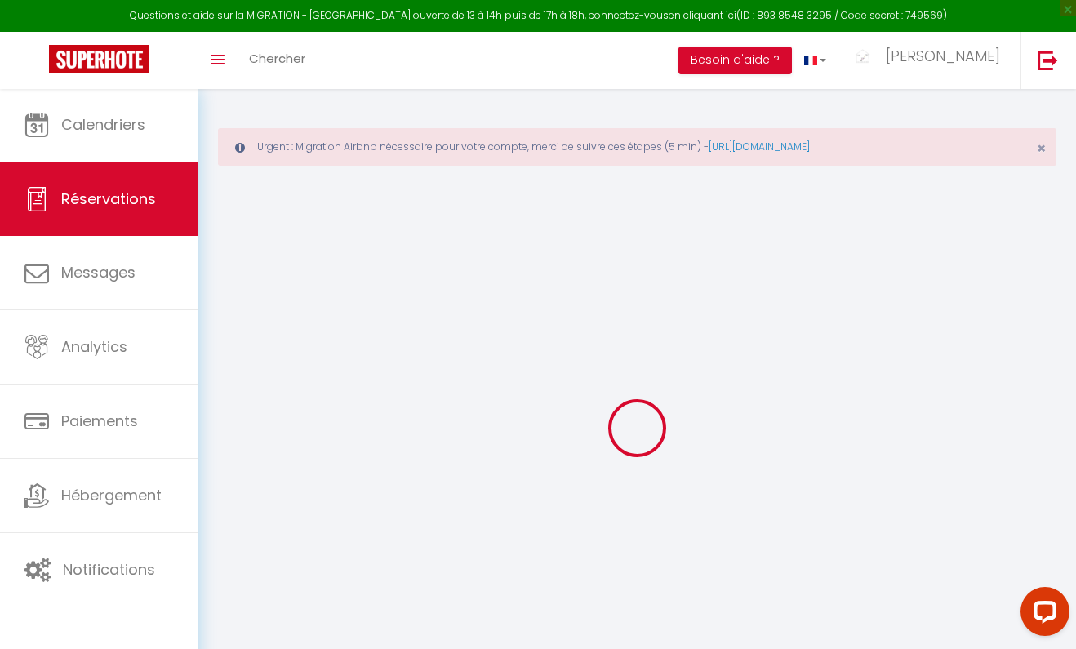
type input "89"
type input "0"
select select
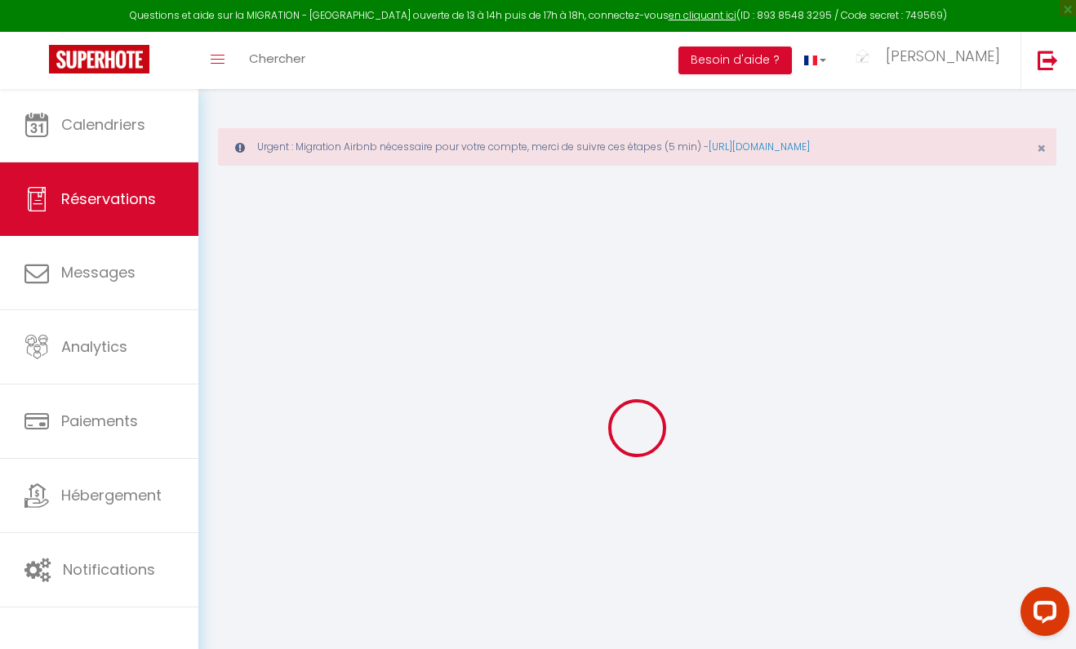
select select "15"
checkbox input "false"
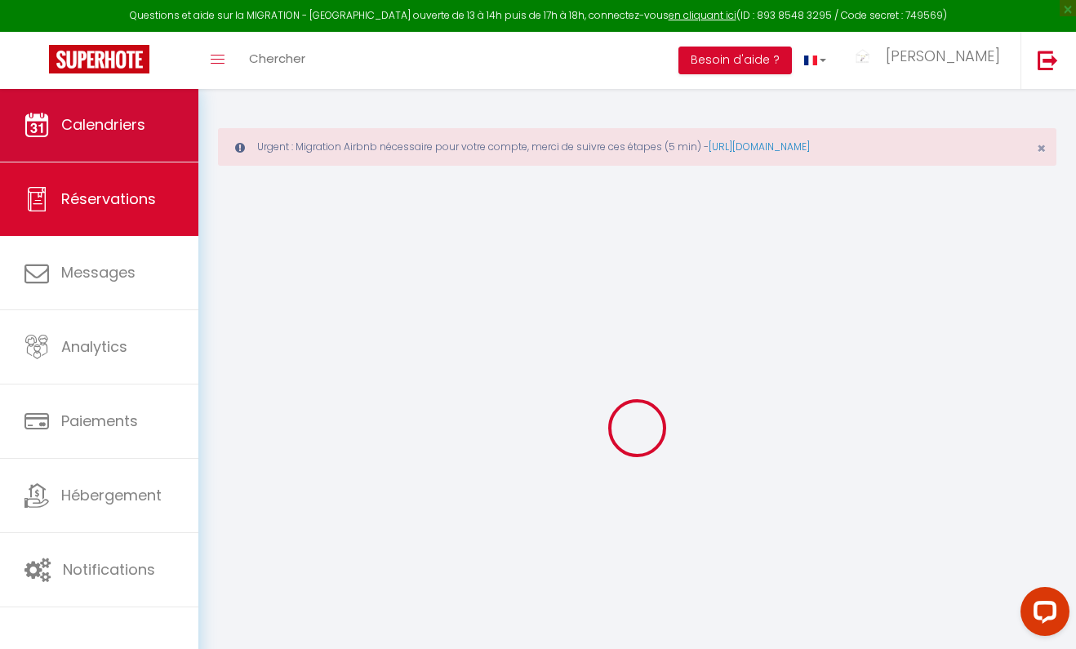
select select
checkbox input "false"
select select
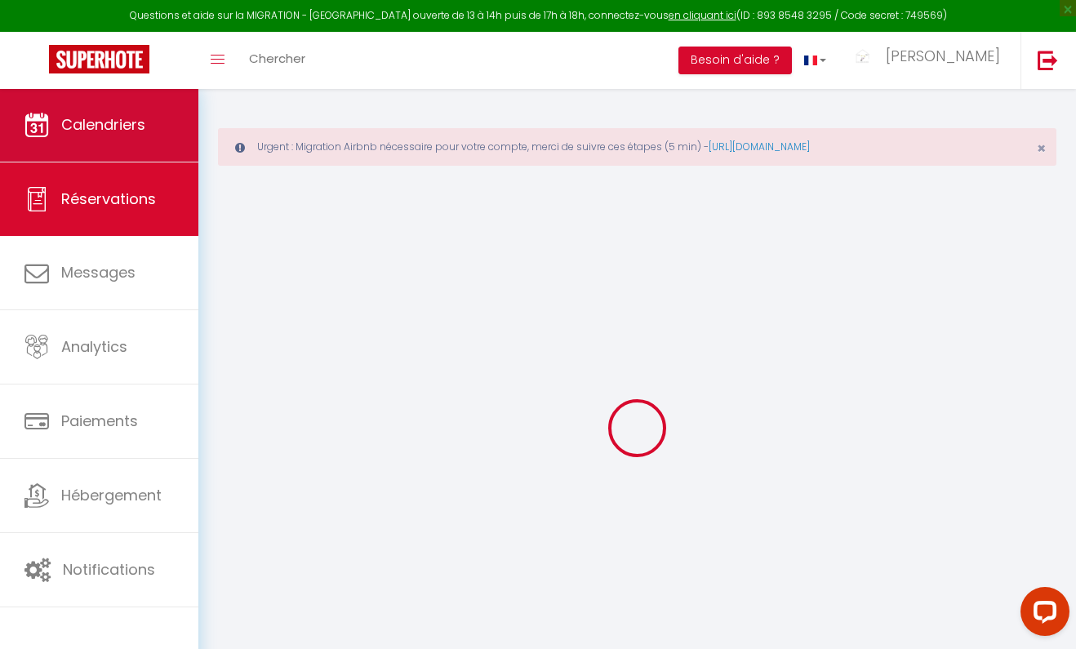
checkbox input "false"
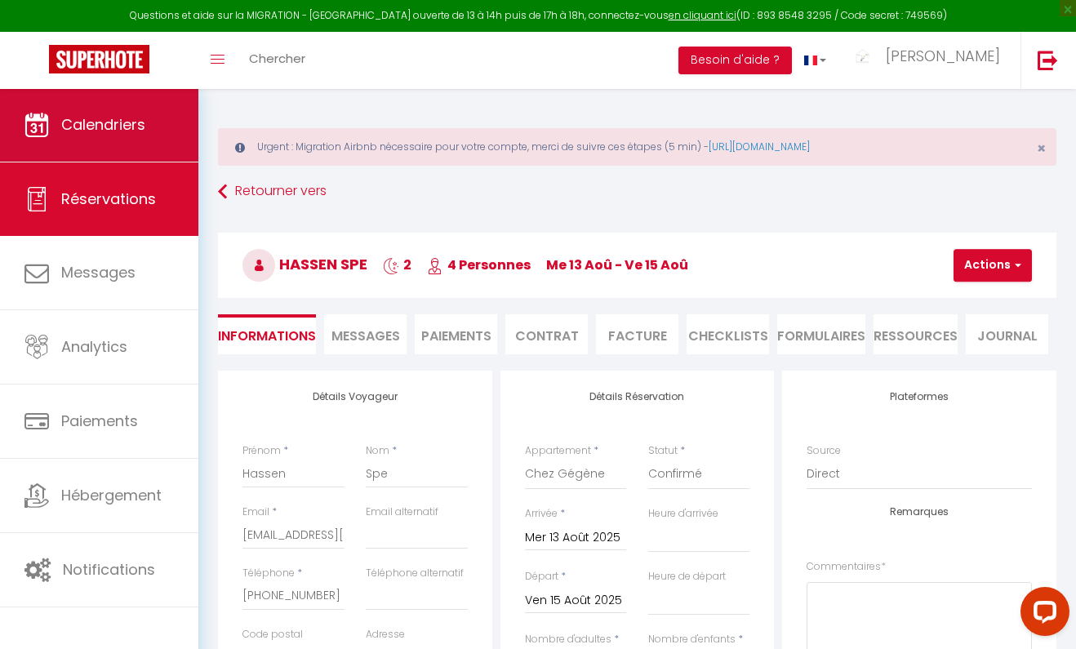
type input "4"
select select
checkbox input "false"
select select
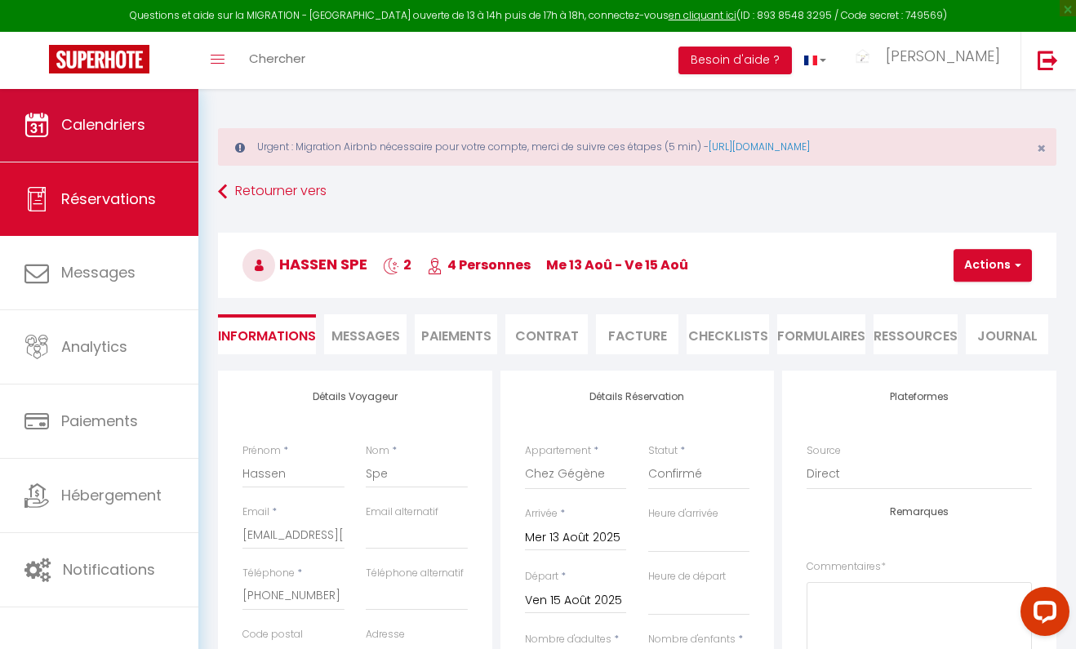
select select "08:00"
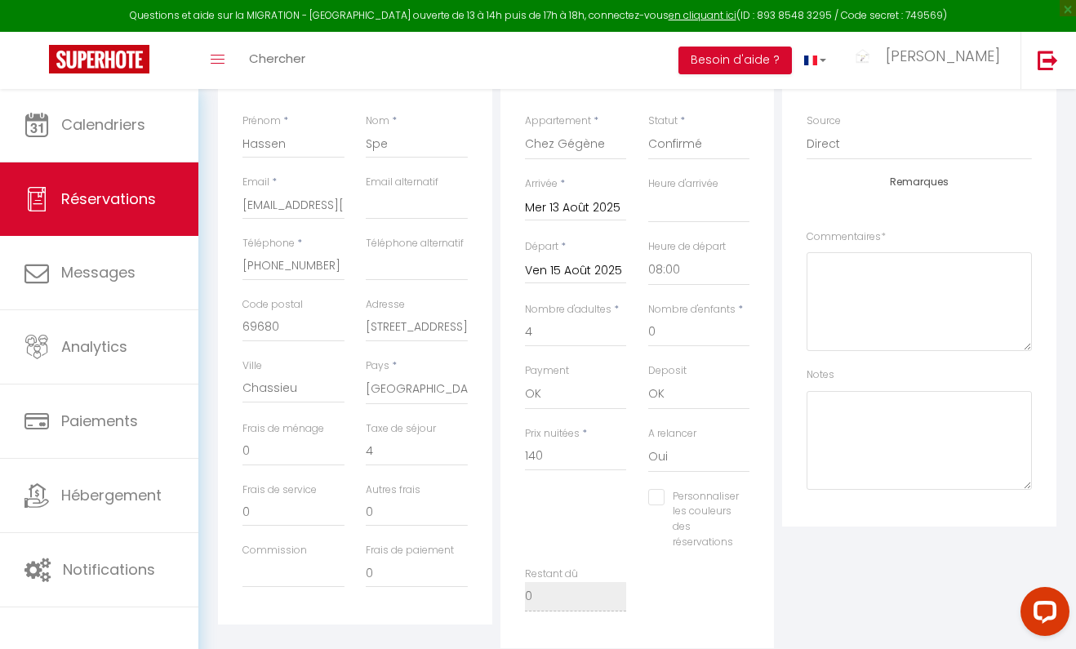
scroll to position [332, 0]
select select "10"
select select
checkbox input "false"
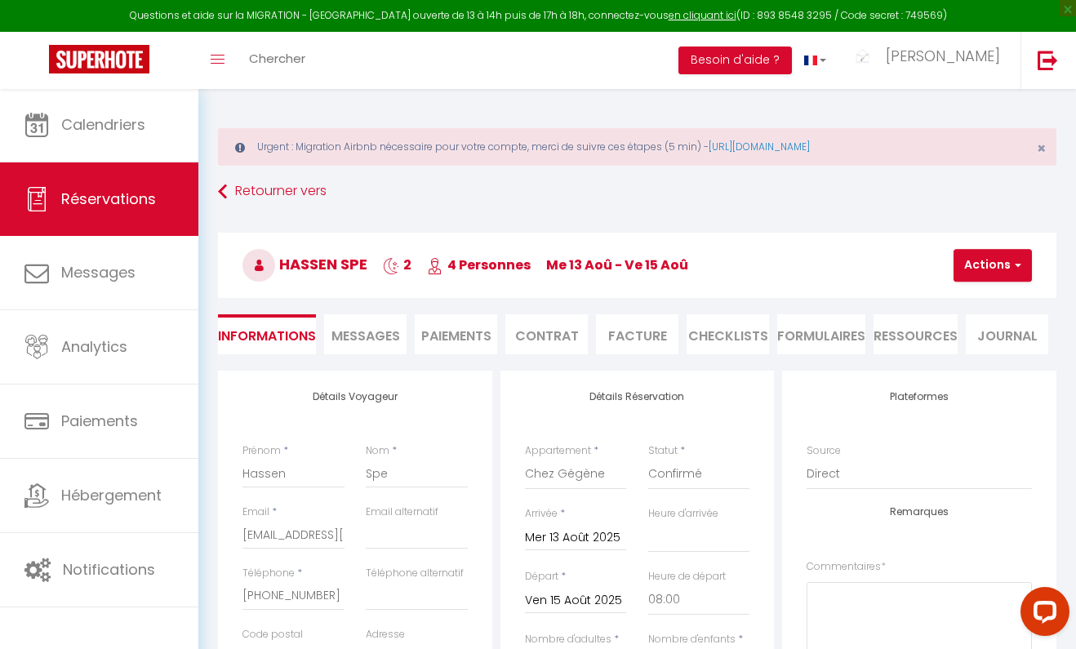
scroll to position [0, 0]
click at [397, 335] on span "Messages" at bounding box center [365, 336] width 69 height 19
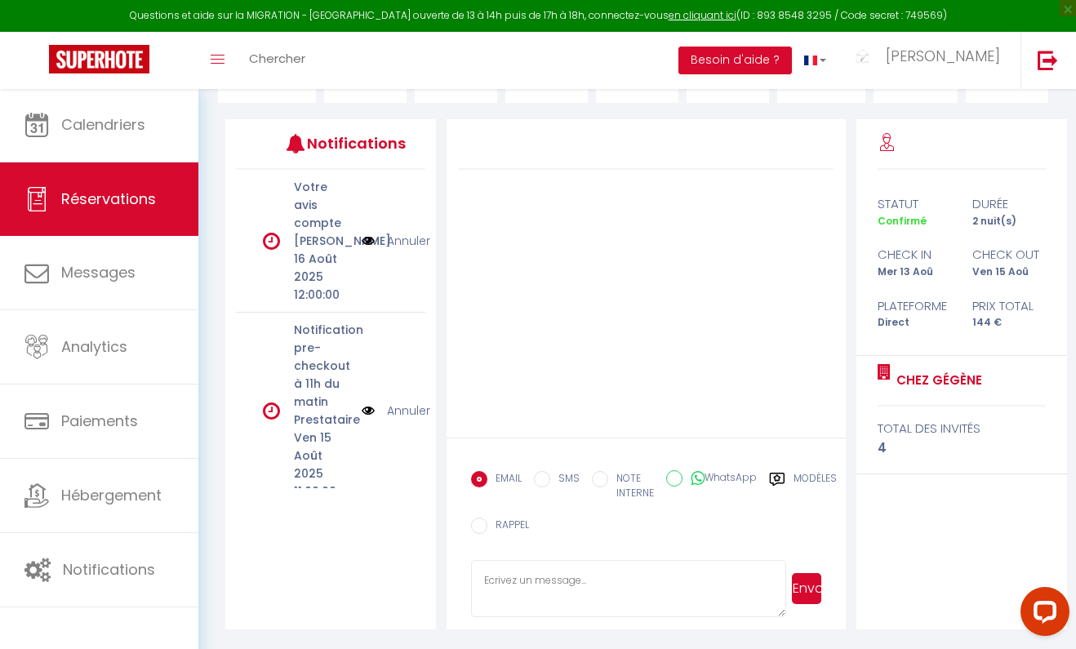
scroll to position [251, 0]
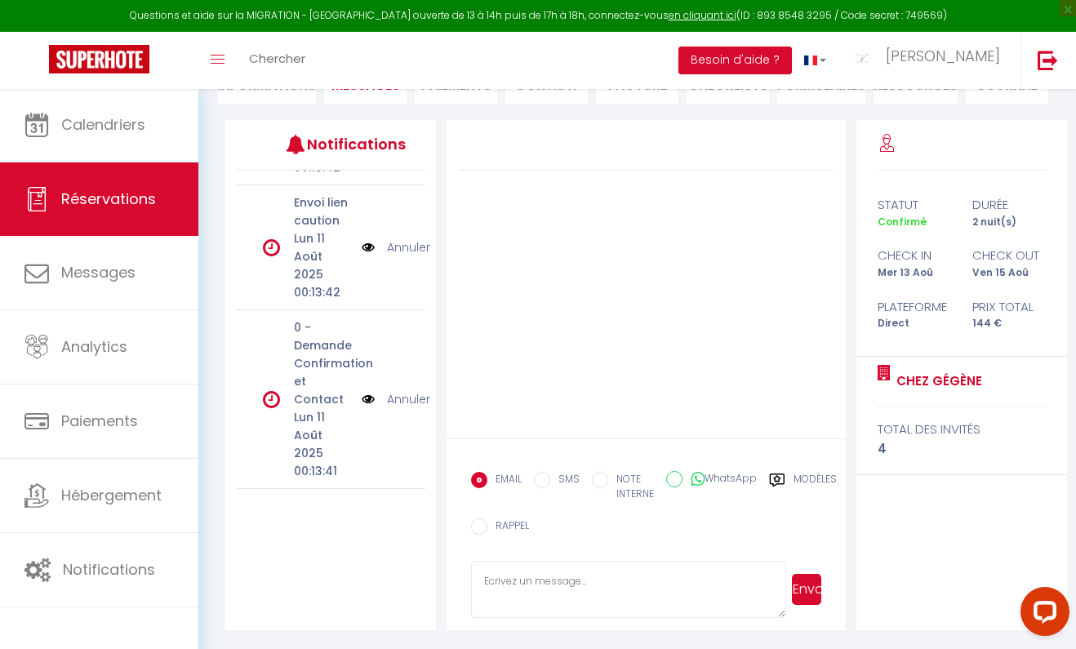
click at [406, 402] on link "Annuler" at bounding box center [408, 399] width 43 height 18
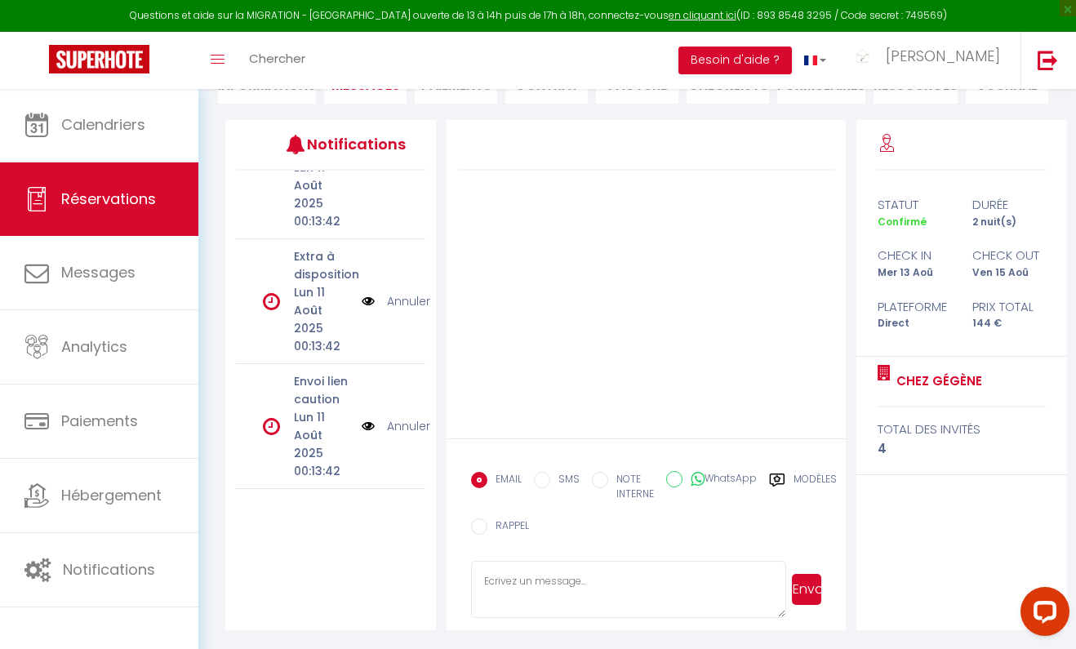
scroll to position [1200, 0]
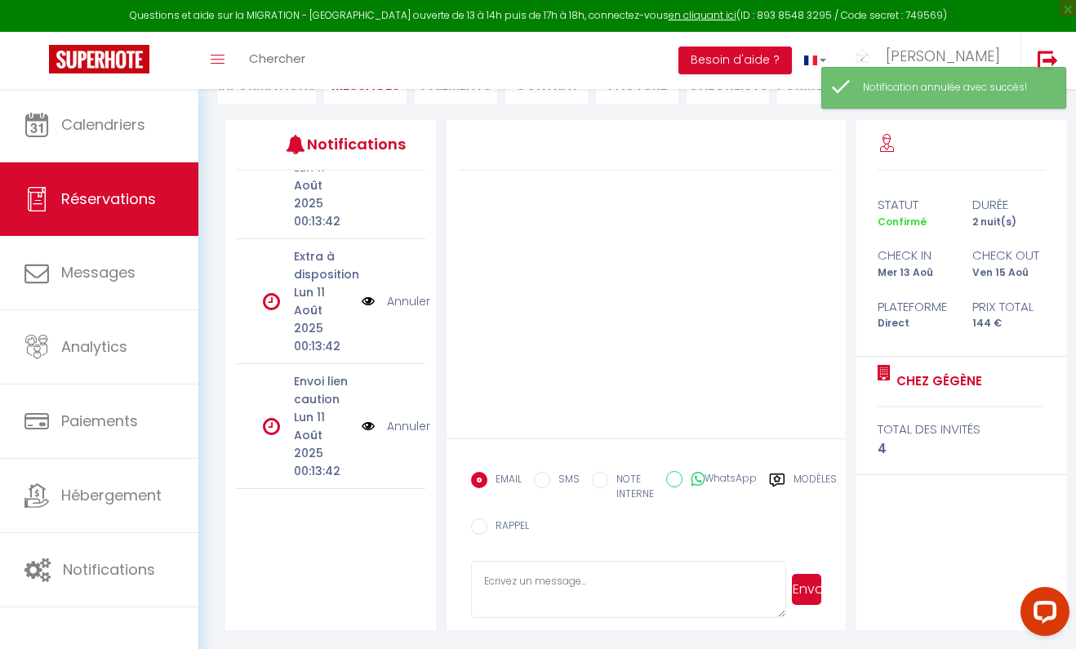
click at [402, 429] on link "Annuler" at bounding box center [408, 426] width 43 height 18
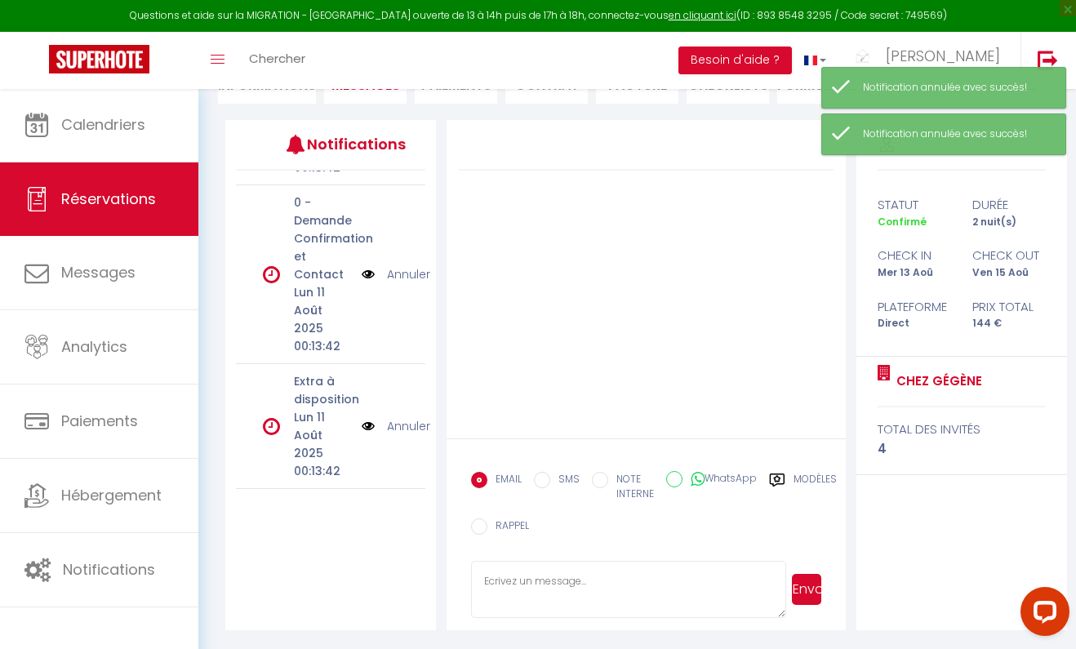
click at [402, 429] on link "Annuler" at bounding box center [408, 426] width 43 height 18
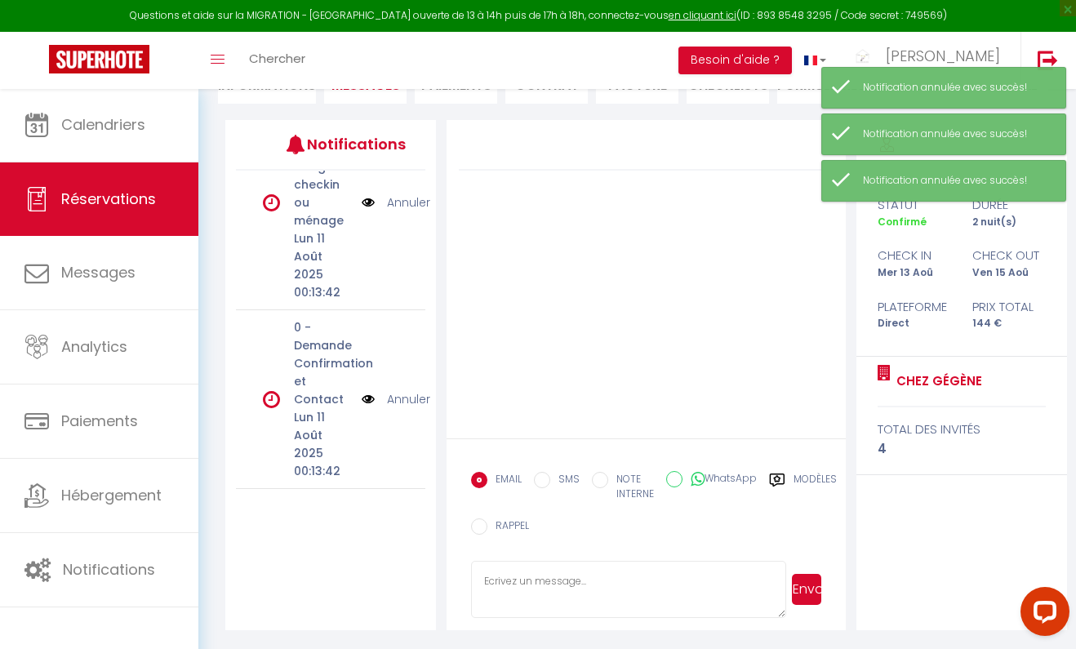
click at [404, 398] on link "Annuler" at bounding box center [408, 399] width 43 height 18
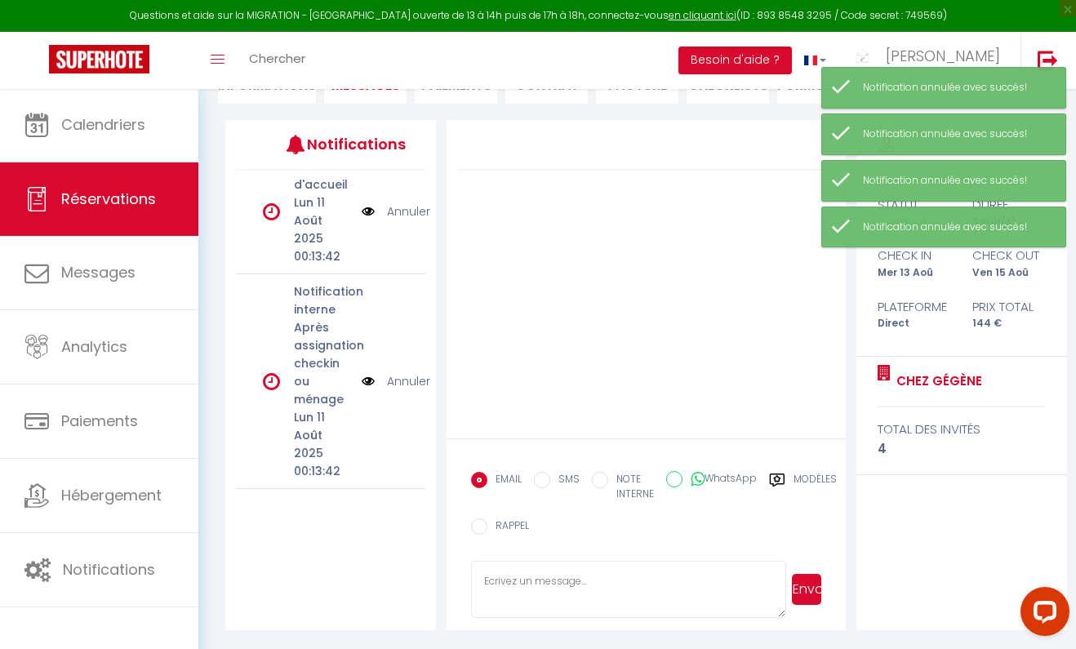
click at [404, 382] on link "Annuler" at bounding box center [408, 381] width 43 height 18
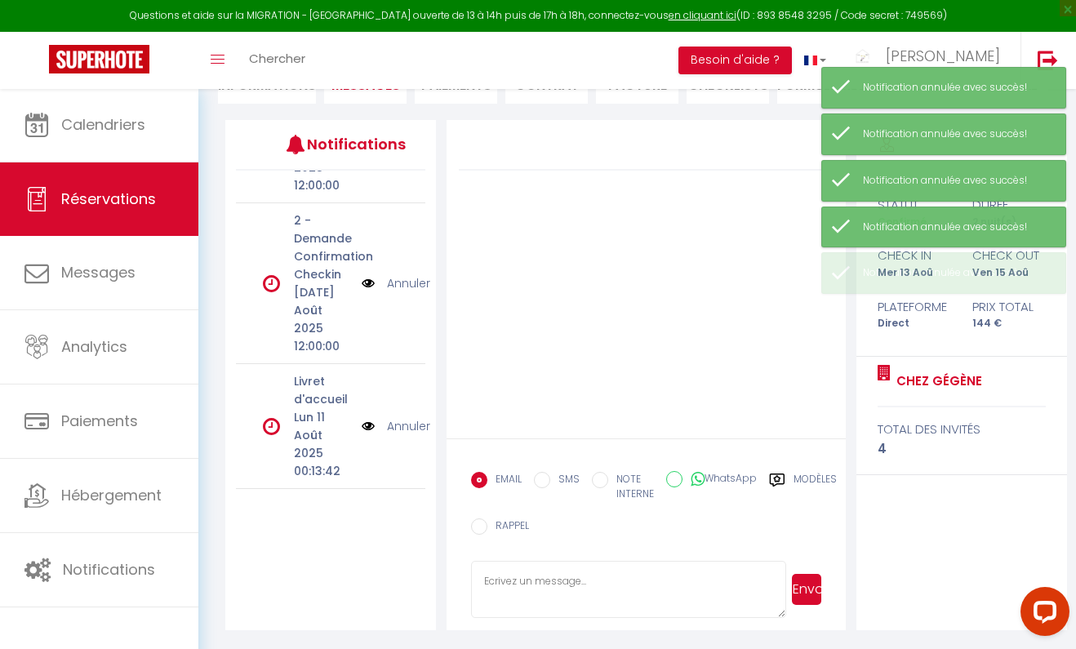
click at [403, 421] on link "Annuler" at bounding box center [408, 426] width 43 height 18
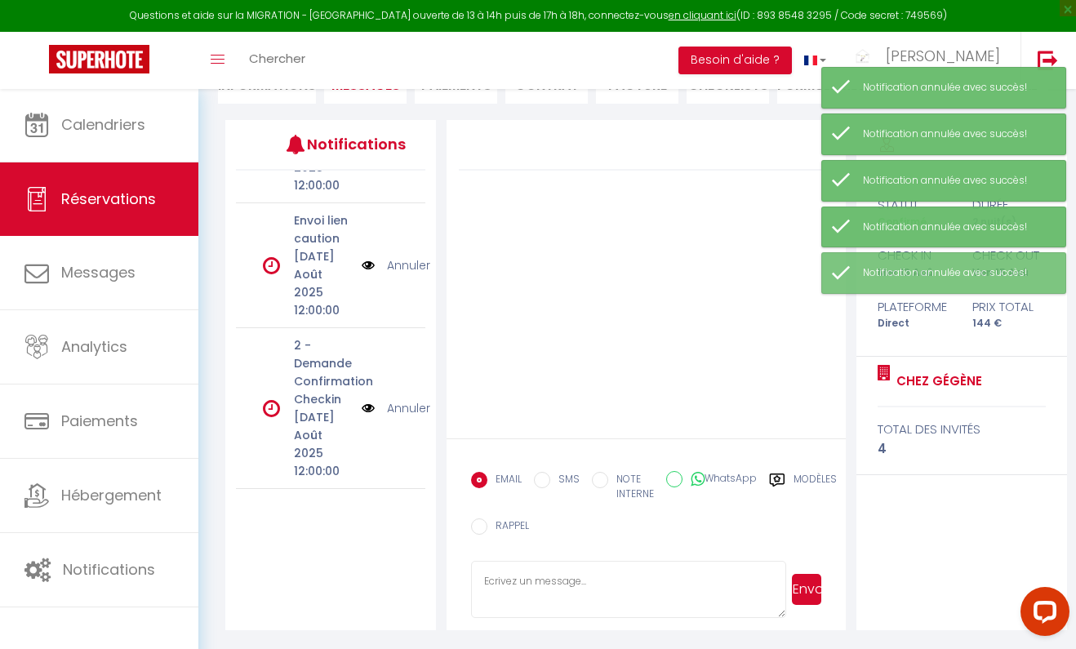
click at [402, 407] on link "Annuler" at bounding box center [408, 408] width 43 height 18
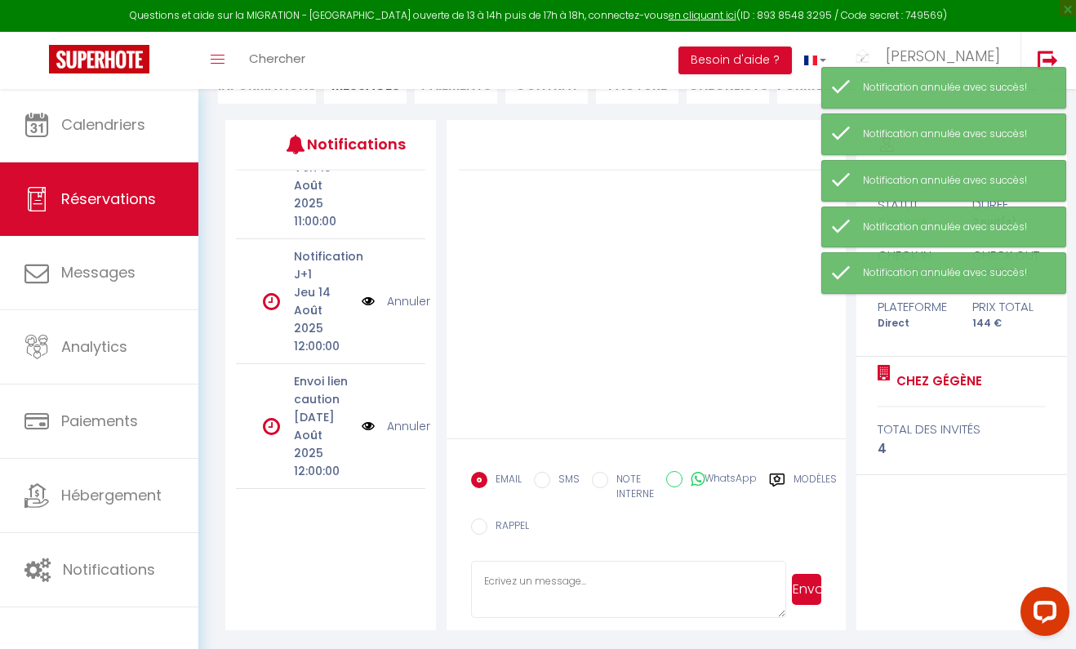
click at [402, 426] on link "Annuler" at bounding box center [408, 426] width 43 height 18
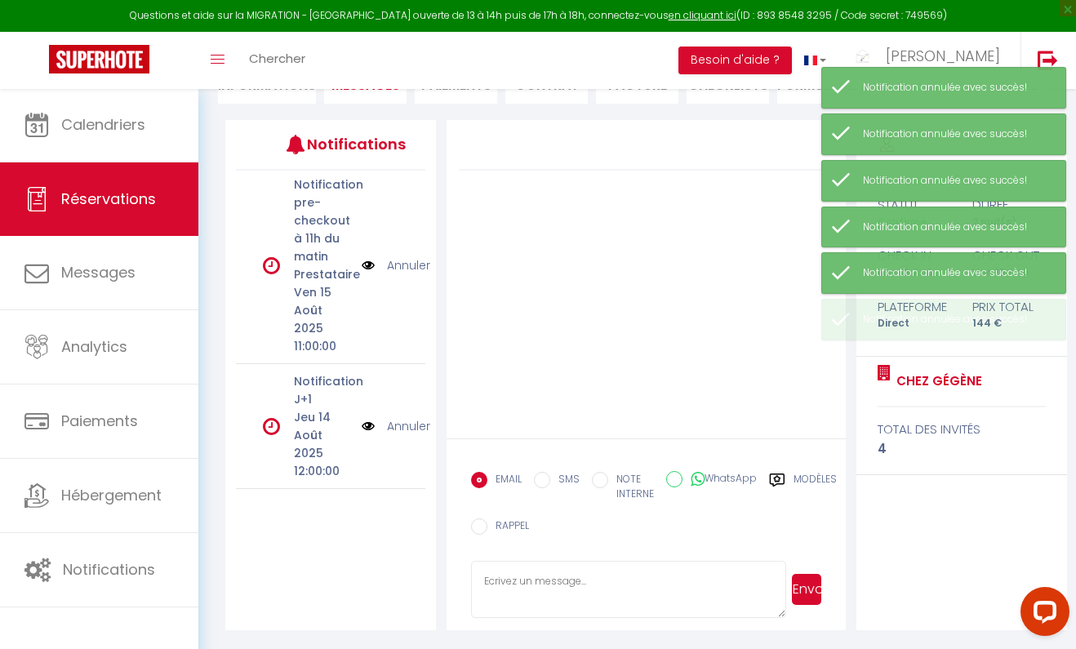
click at [402, 426] on link "Annuler" at bounding box center [408, 426] width 43 height 18
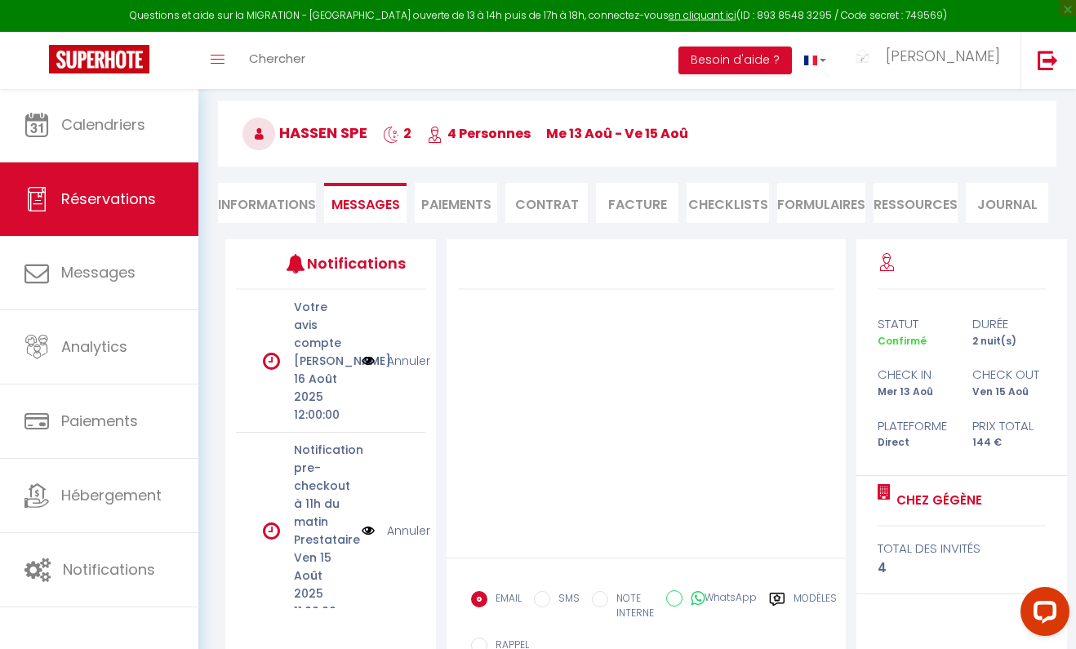
scroll to position [189, 0]
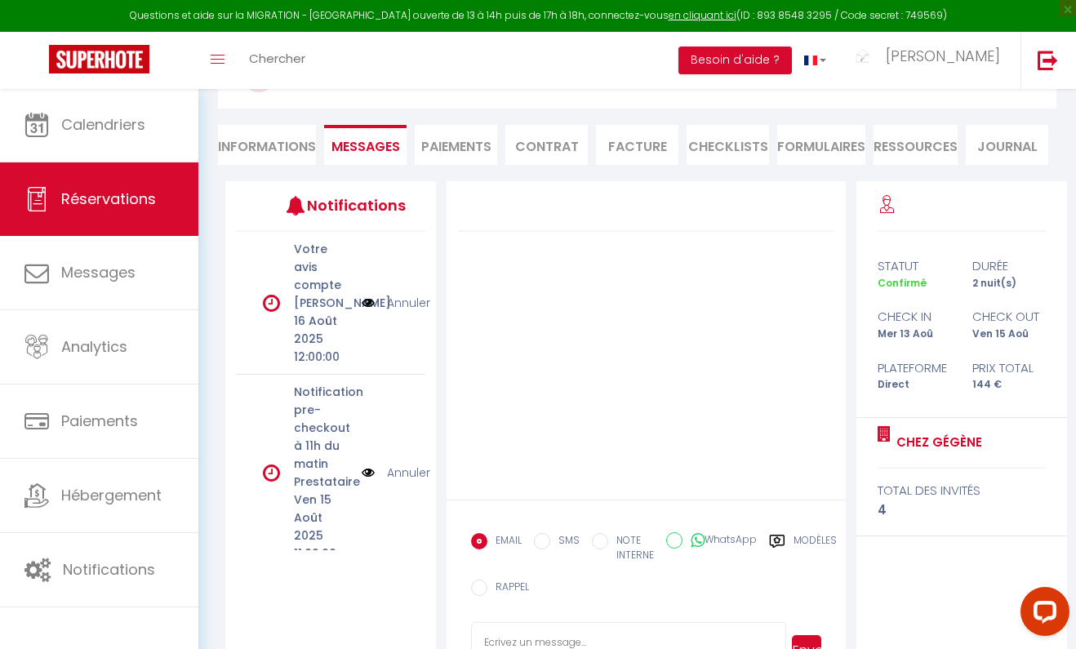
click at [278, 149] on li "Informations" at bounding box center [267, 145] width 98 height 40
select select
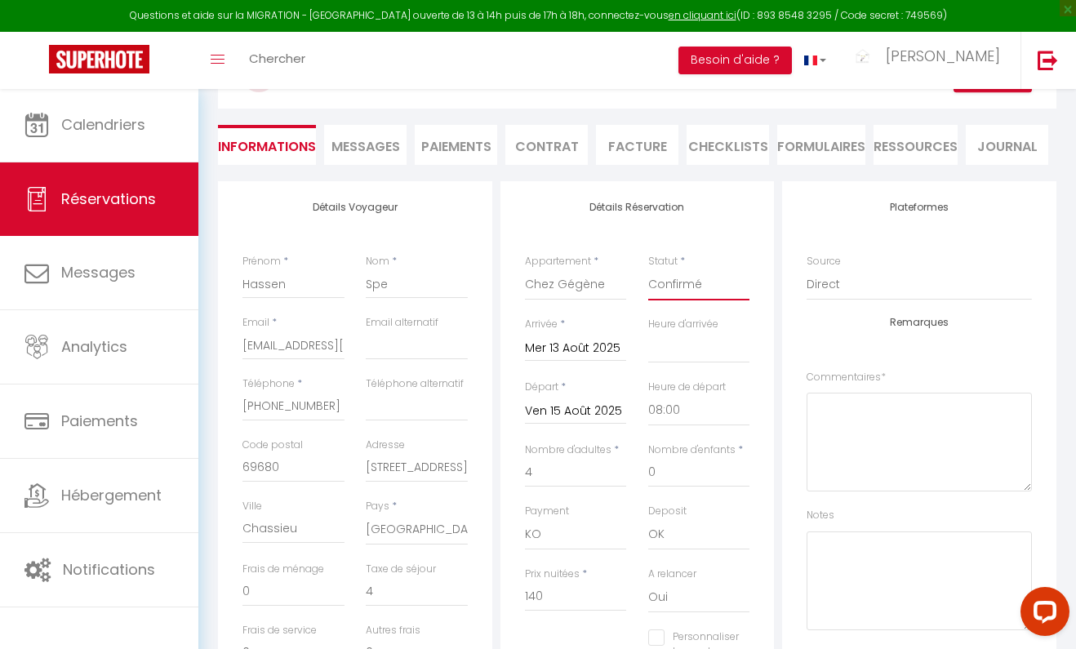
select select "2"
select select
checkbox input "false"
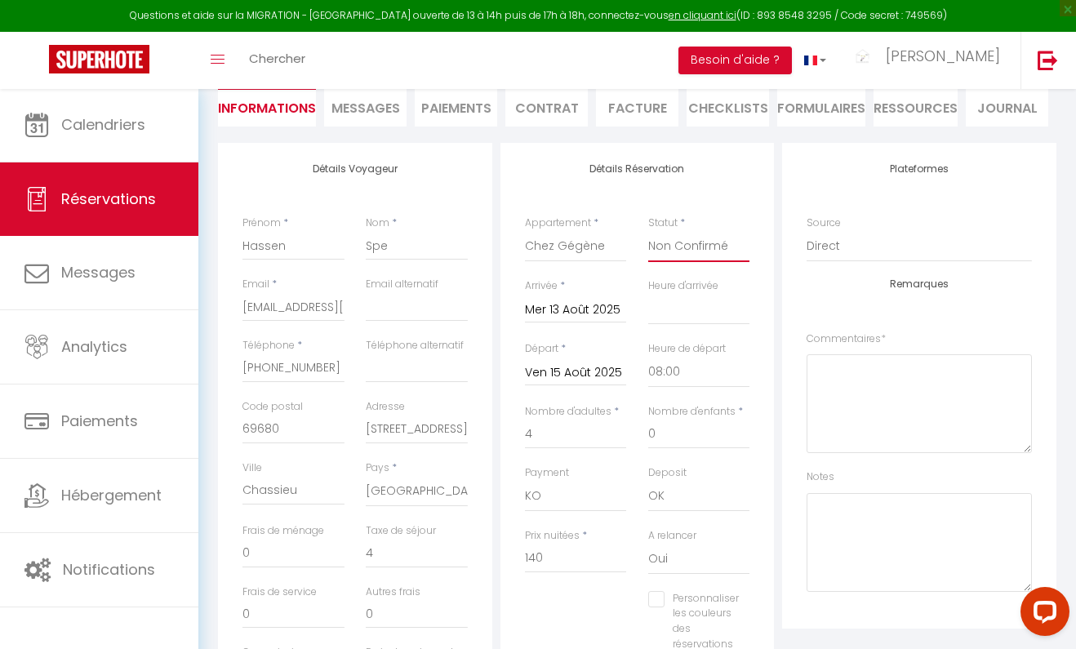
select select
checkbox input "false"
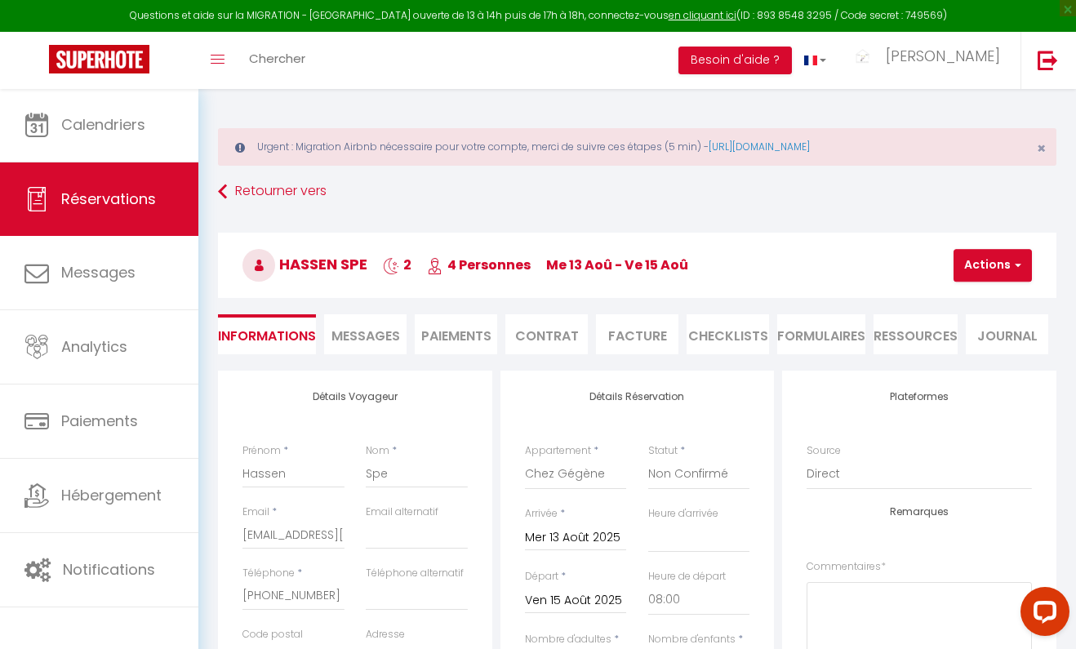
click at [478, 336] on li "Paiements" at bounding box center [456, 334] width 82 height 40
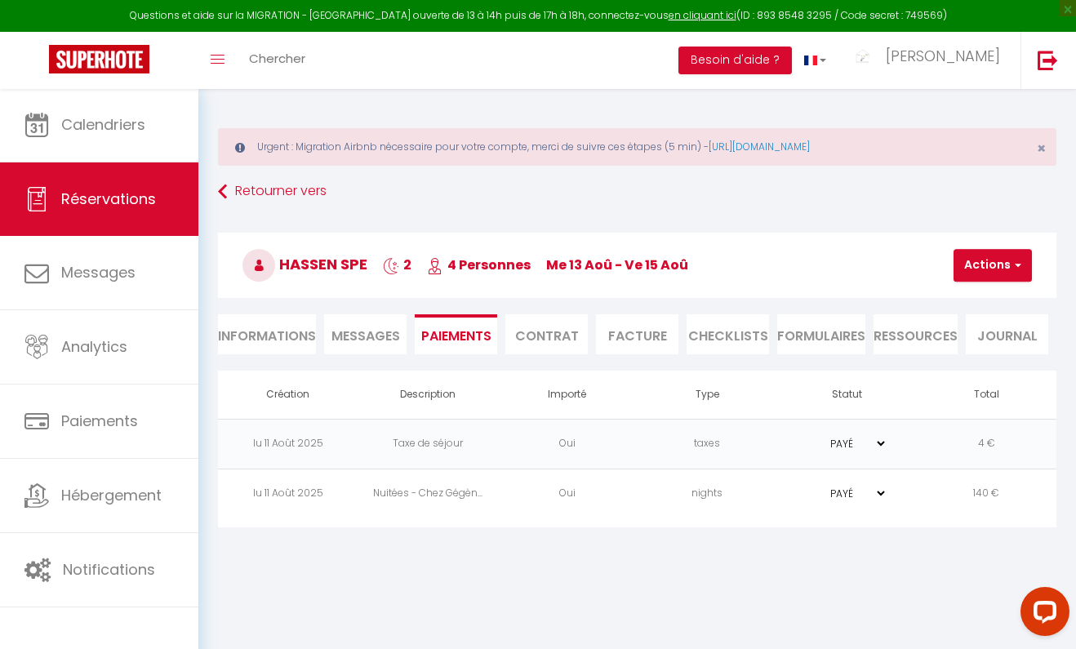
click at [998, 262] on button "Actions" at bounding box center [993, 265] width 78 height 33
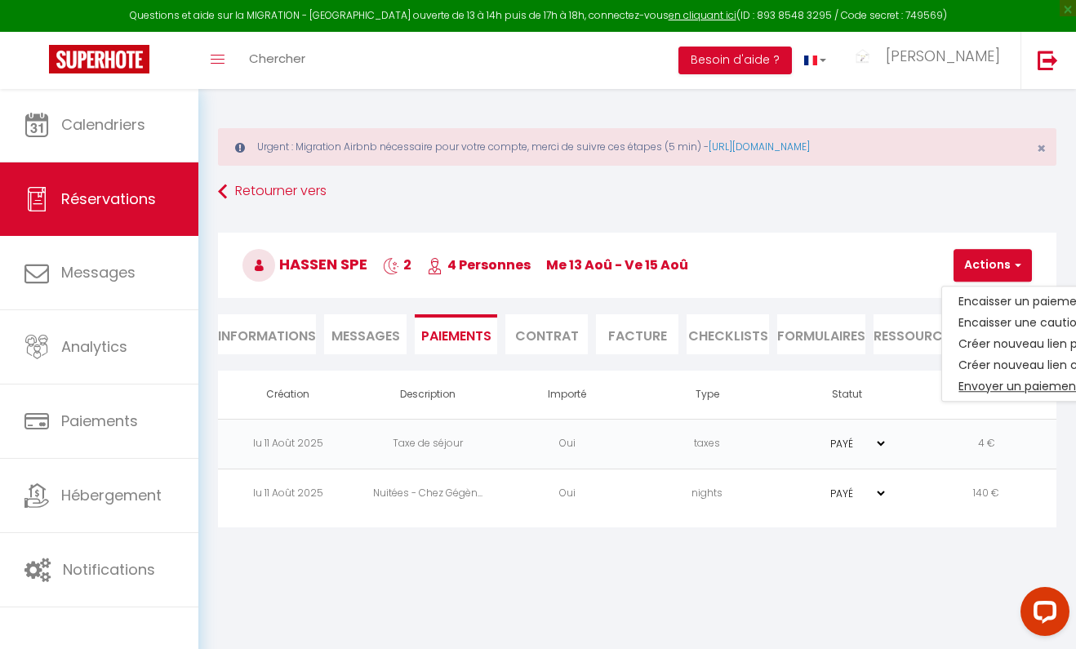
click at [984, 385] on link "Envoyer un paiement global" at bounding box center [1042, 386] width 201 height 21
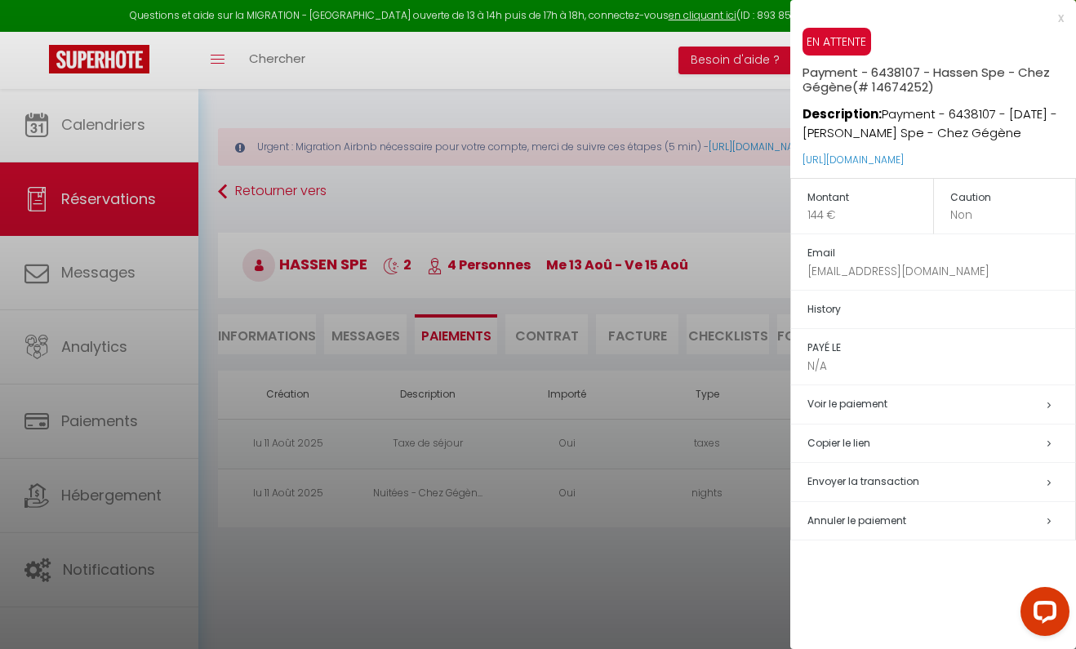
click at [860, 477] on span "Envoyer la transaction" at bounding box center [863, 481] width 112 height 14
select select "fr"
type input "[EMAIL_ADDRESS][DOMAIN_NAME]"
type input "Demande de paiement"
type textarea "Bonjour, Nous vous invitons à cliquer sur le lien ci-dessous pour effectuer le …"
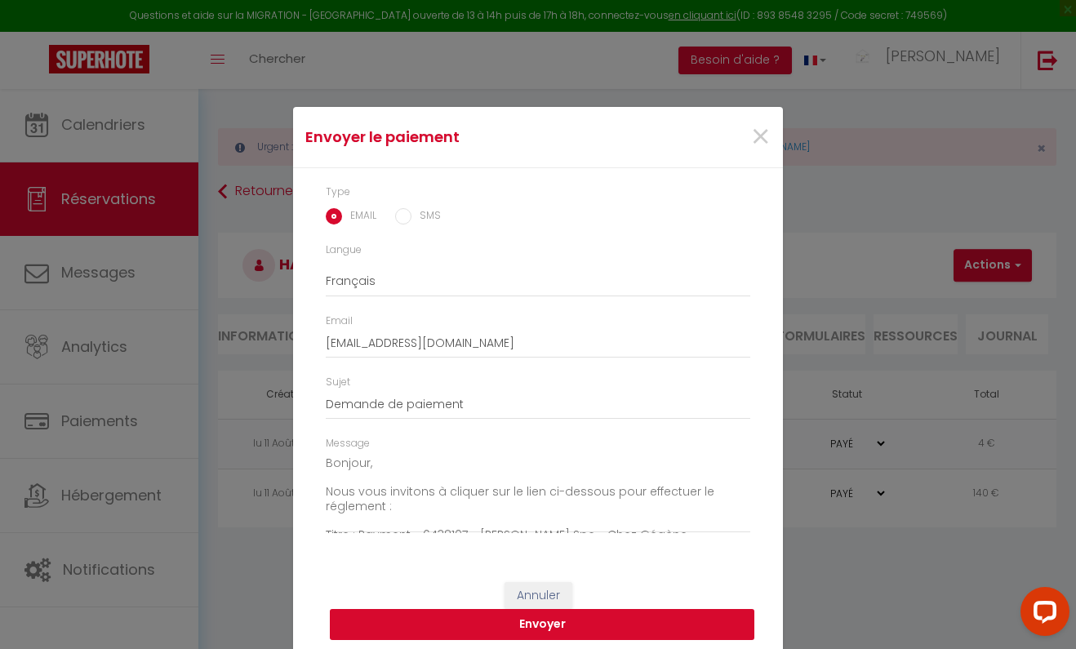
click at [621, 611] on button "Envoyer" at bounding box center [542, 624] width 425 height 31
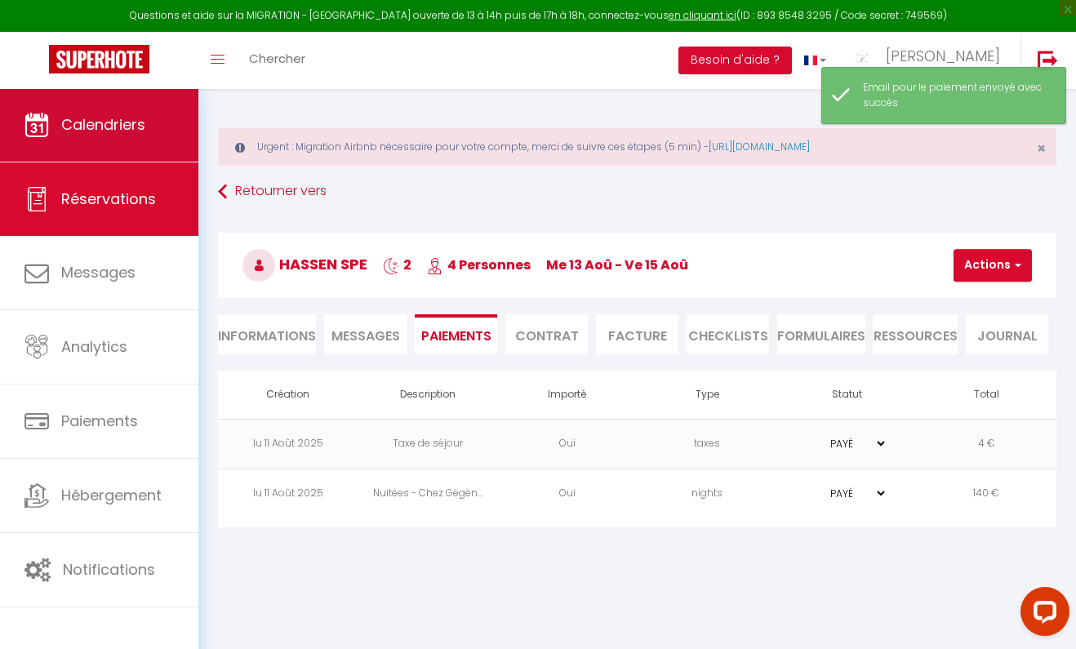
click at [92, 136] on link "Calendriers" at bounding box center [99, 124] width 198 height 73
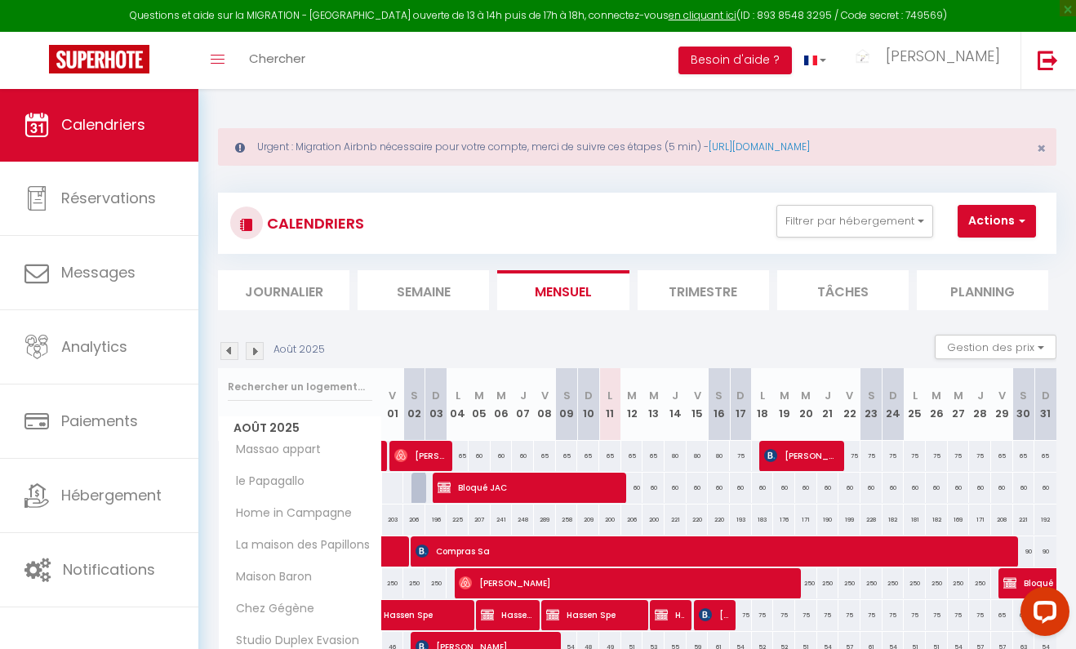
drag, startPoint x: 1073, startPoint y: 253, endPoint x: 1141, endPoint y: 256, distance: 68.6
click at [1075, 256] on html "Questions et aide sur la MIGRATION - [GEOGRAPHIC_DATA] ouverte de 13 à 14h puis…" at bounding box center [538, 324] width 1076 height 649
click at [1072, 278] on div "Urgent : Migration Airbnb nécessaire pour votre compte, merci de suivre ces éta…" at bounding box center [637, 477] width 878 height 779
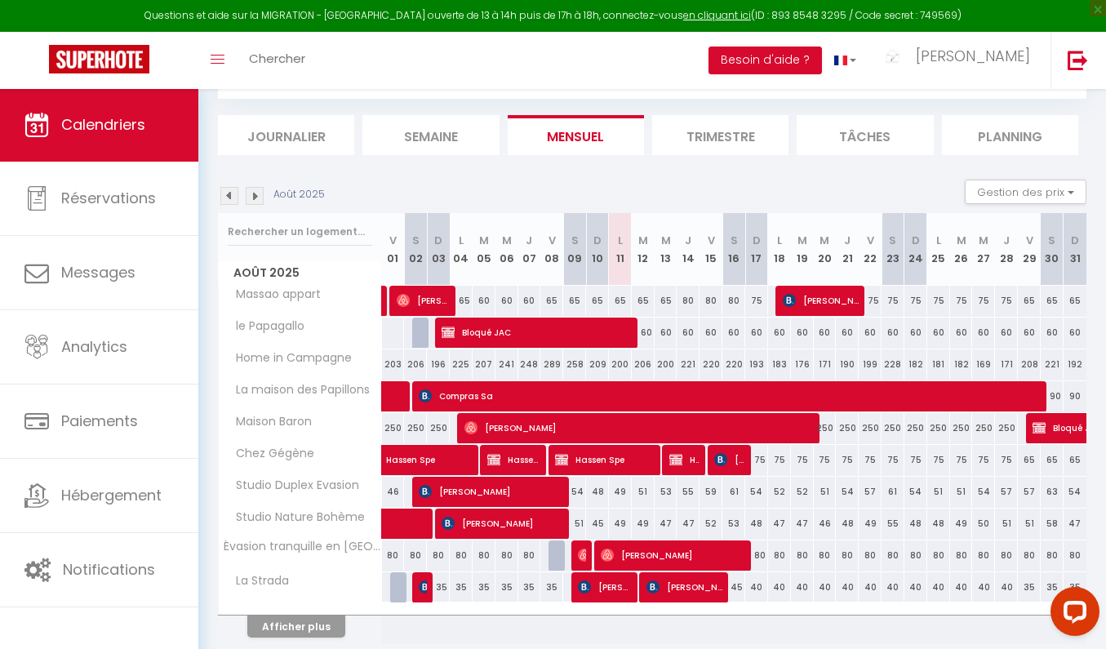
scroll to position [156, 0]
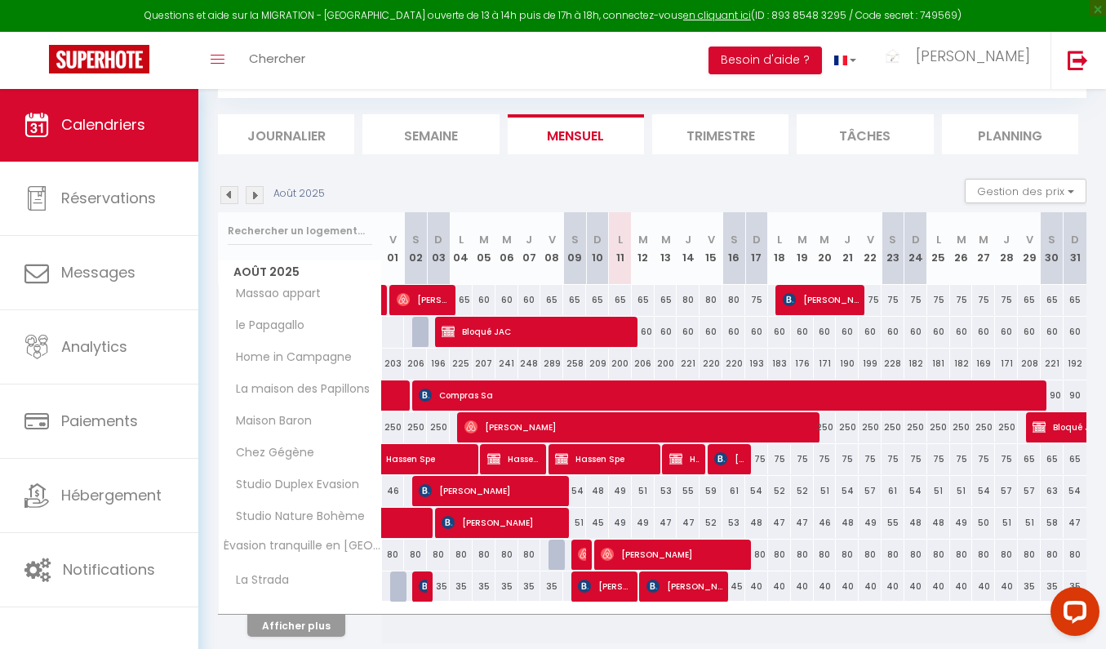
click at [295, 620] on button "Afficher plus" at bounding box center [296, 626] width 98 height 22
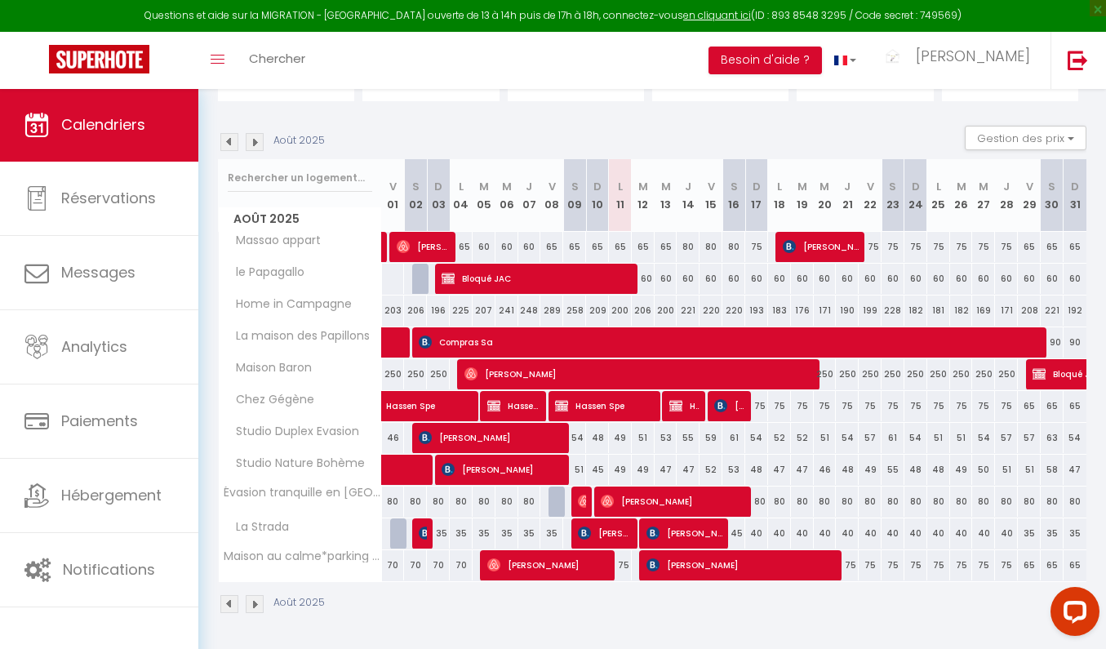
scroll to position [208, 0]
